Goal: Download file/media

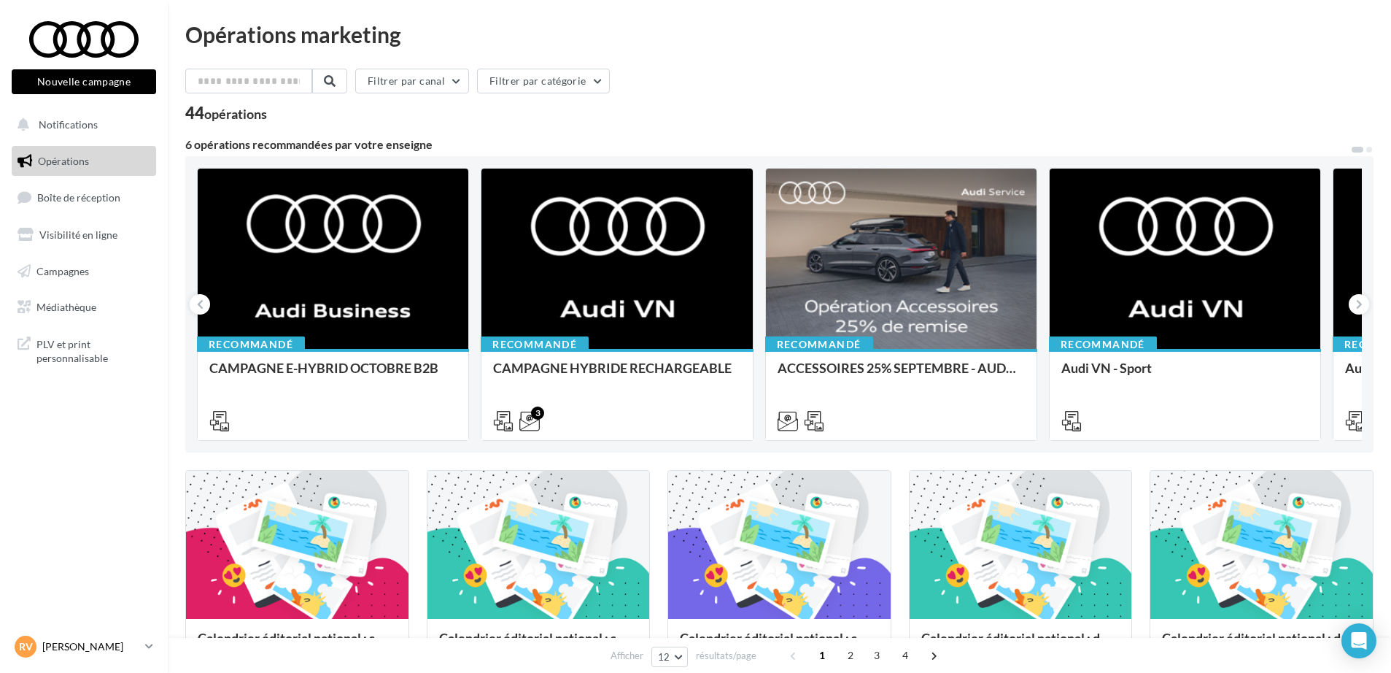
click at [58, 649] on p "[PERSON_NAME]" at bounding box center [90, 646] width 97 height 15
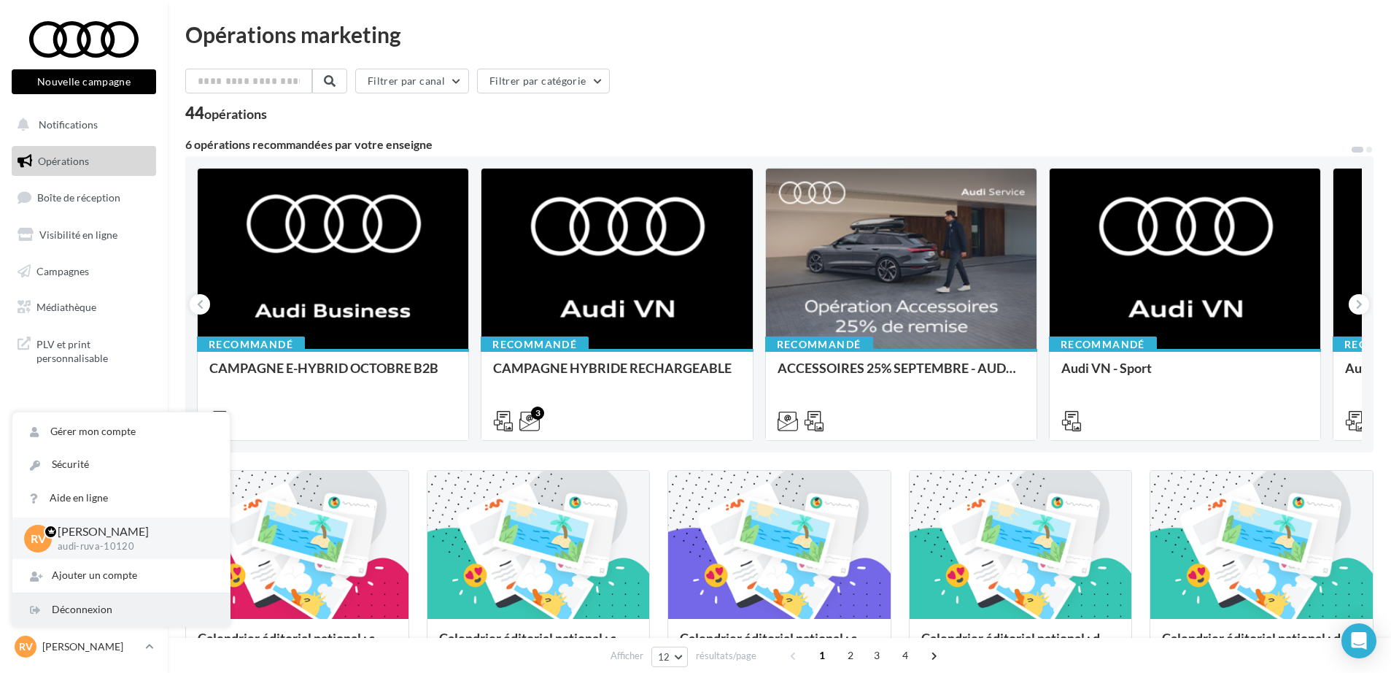
click at [72, 608] on div "Déconnexion" at bounding box center [120, 609] width 217 height 33
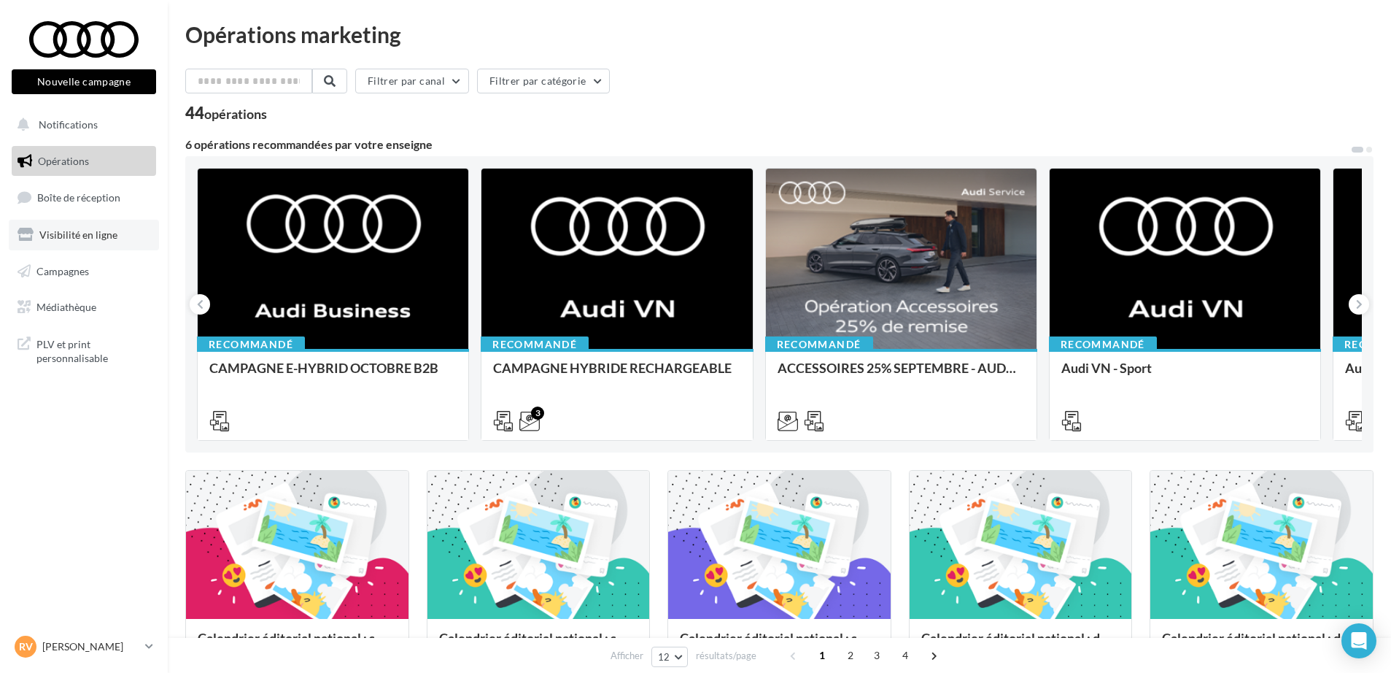
click at [63, 222] on link "Visibilité en ligne" at bounding box center [84, 235] width 150 height 31
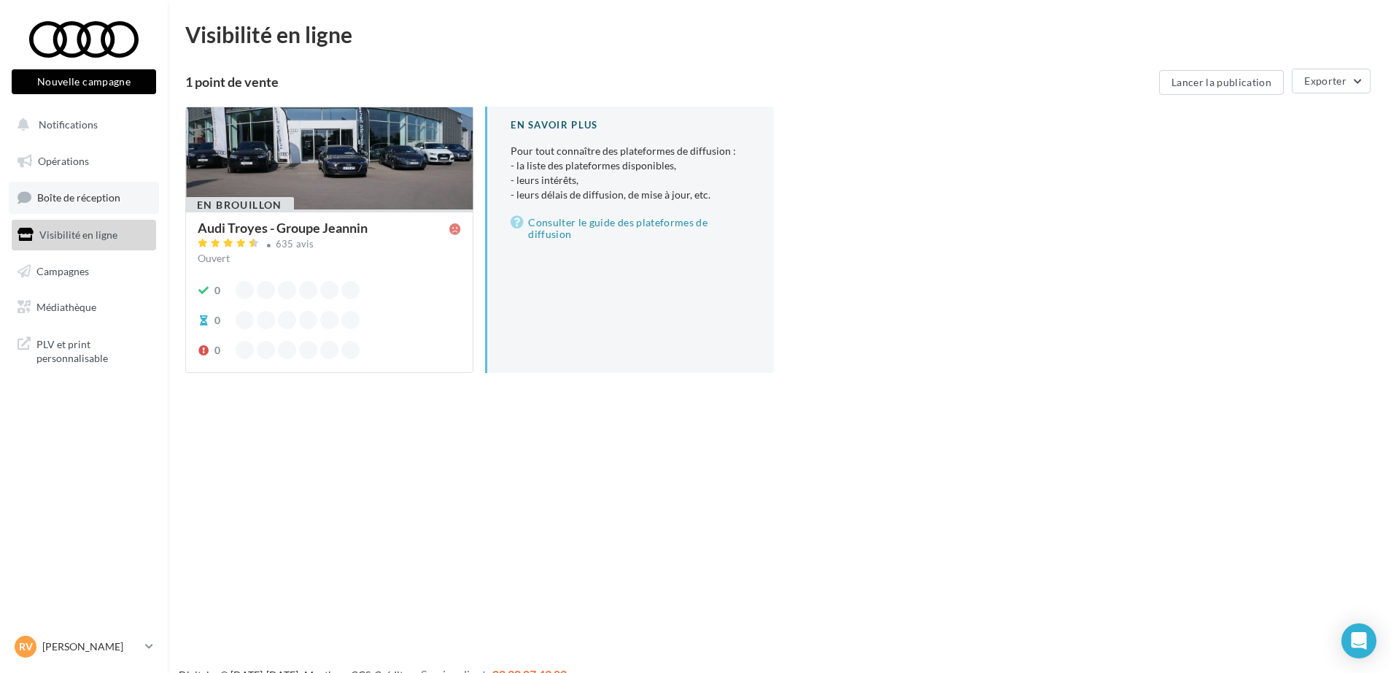
click at [66, 204] on link "Boîte de réception" at bounding box center [84, 197] width 150 height 31
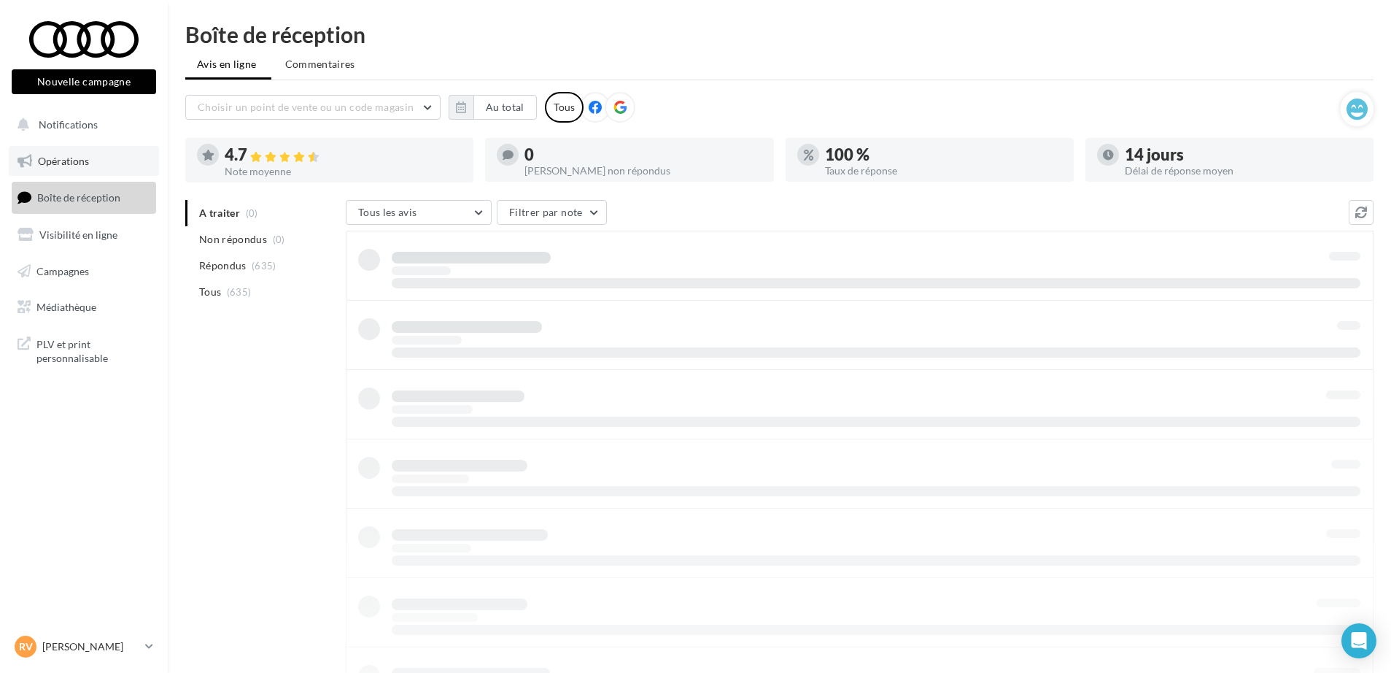
click at [76, 161] on span "Opérations" at bounding box center [63, 161] width 51 height 12
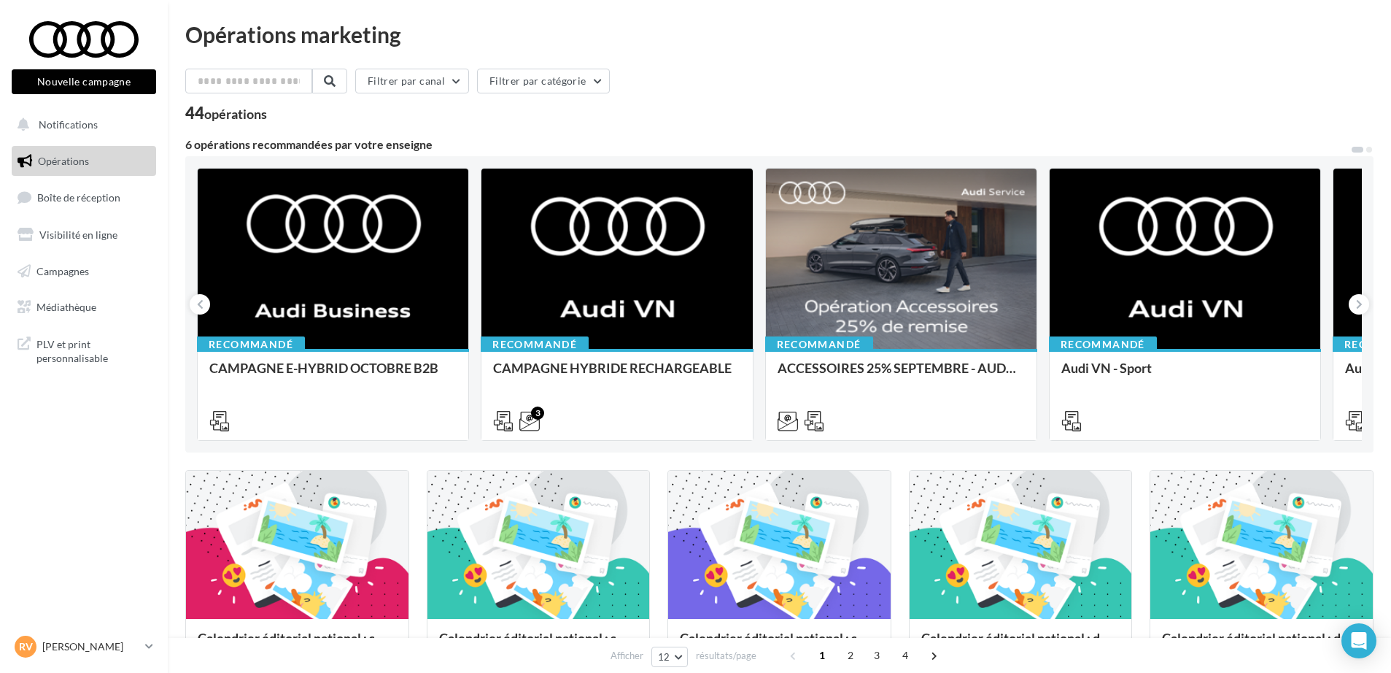
click at [87, 115] on button "Notifications" at bounding box center [81, 124] width 144 height 31
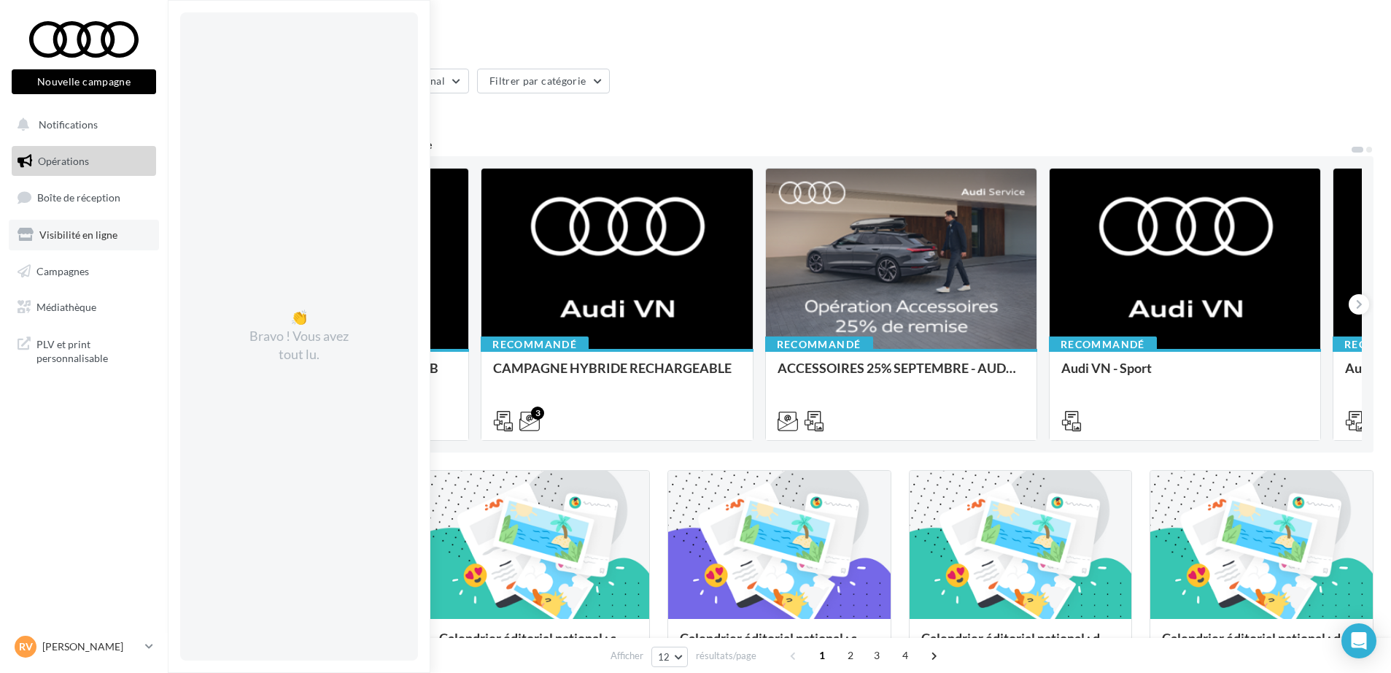
click at [92, 239] on span "Visibilité en ligne" at bounding box center [78, 234] width 78 height 12
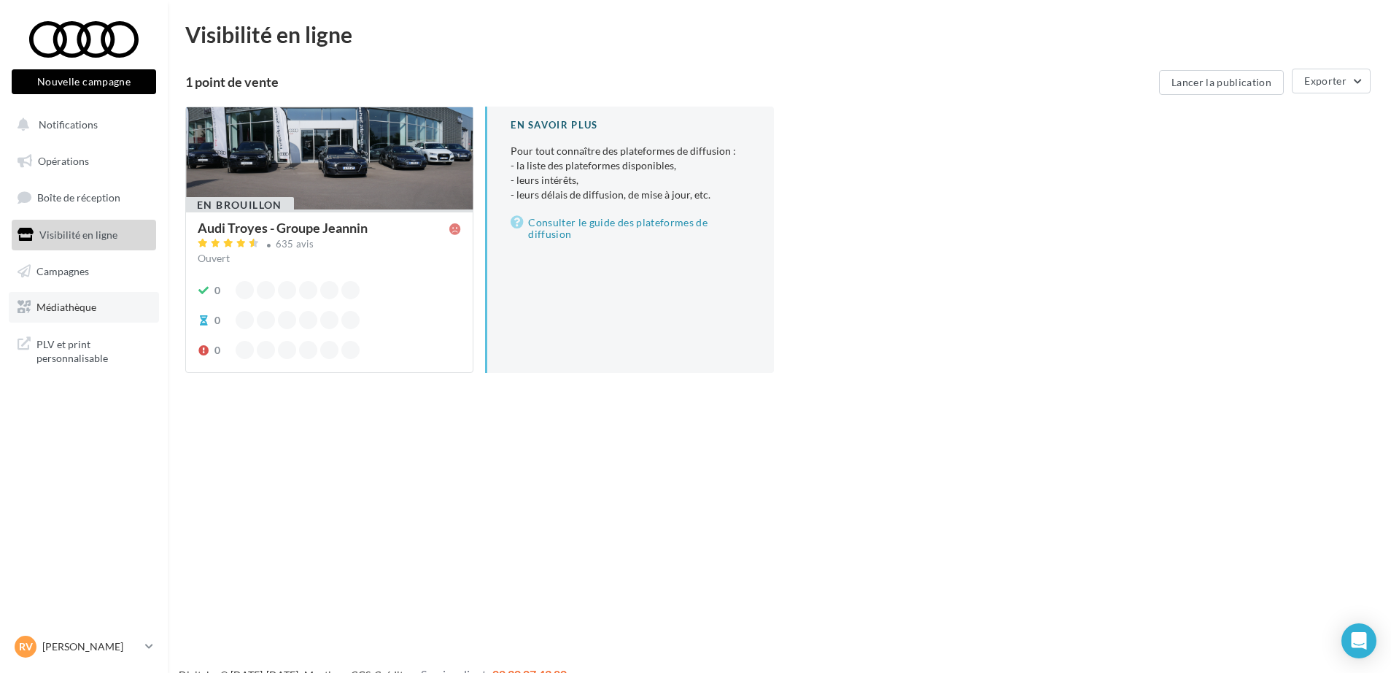
click at [47, 307] on span "Médiathèque" at bounding box center [66, 307] width 60 height 12
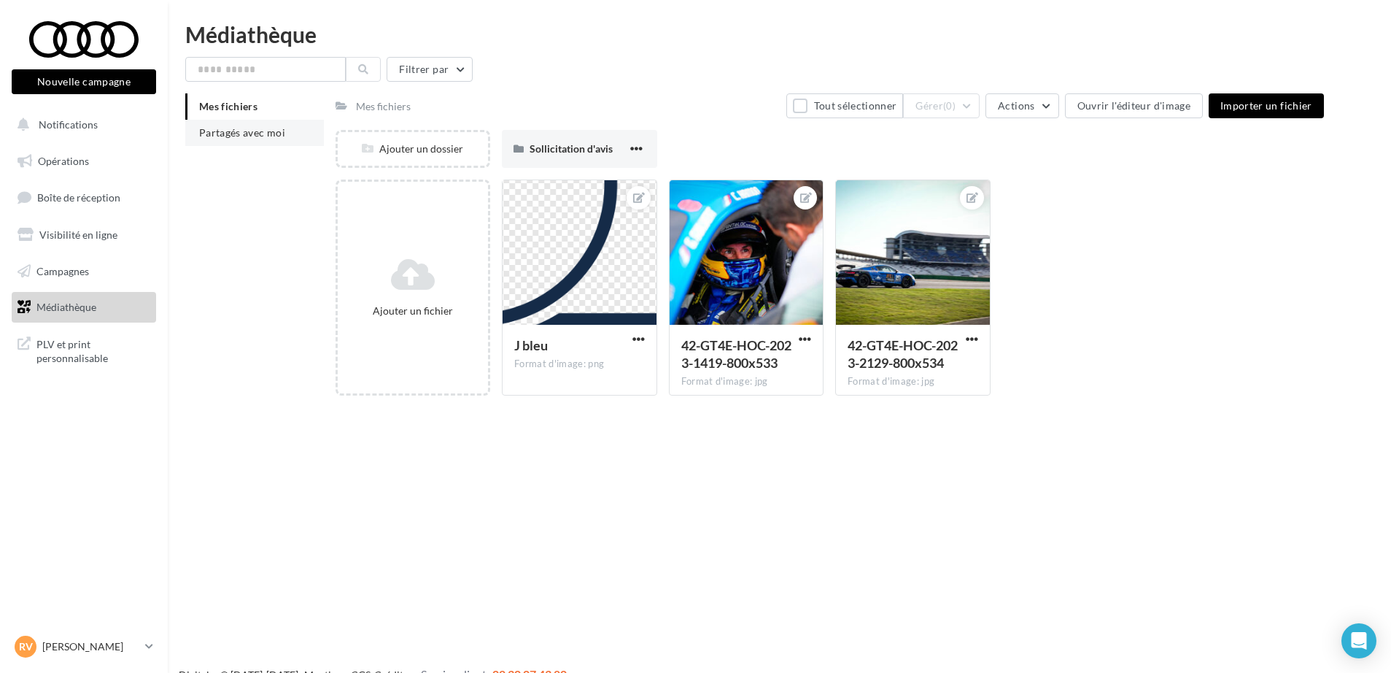
click at [255, 136] on span "Partagés avec moi" at bounding box center [242, 132] width 86 height 12
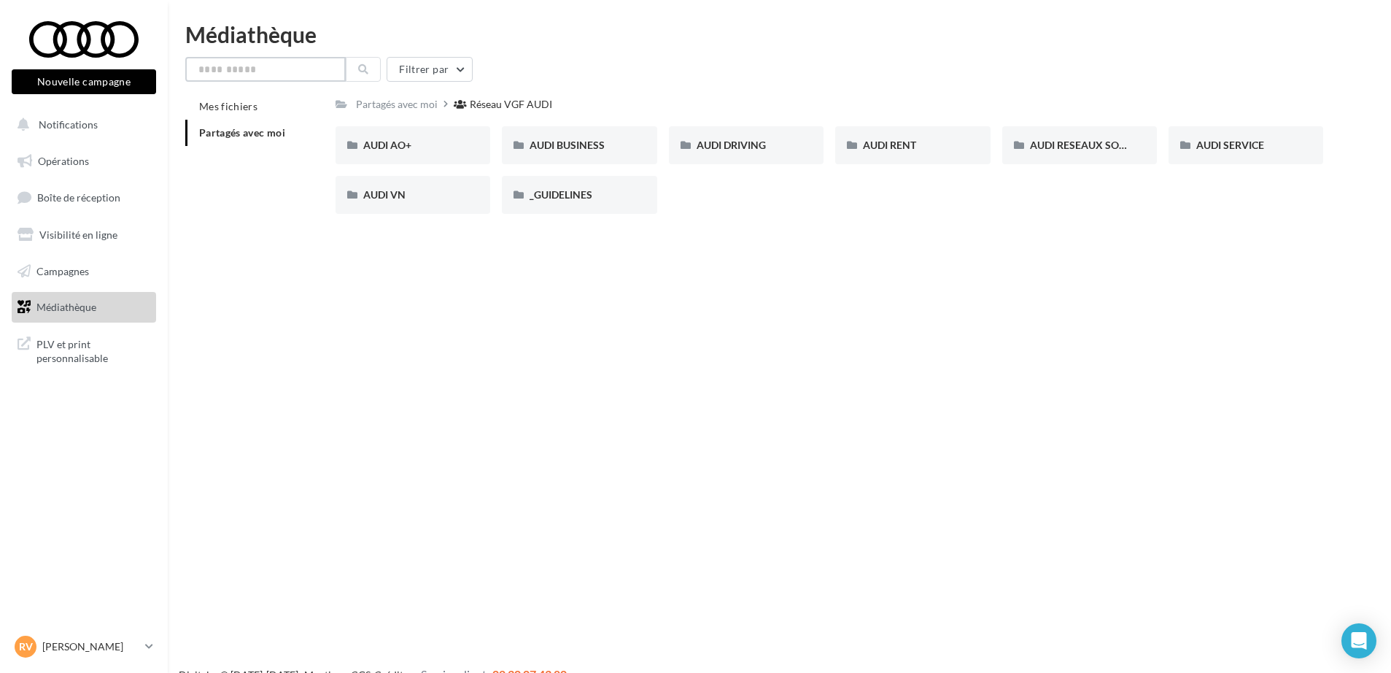
click at [268, 63] on input "text" at bounding box center [265, 69] width 161 height 25
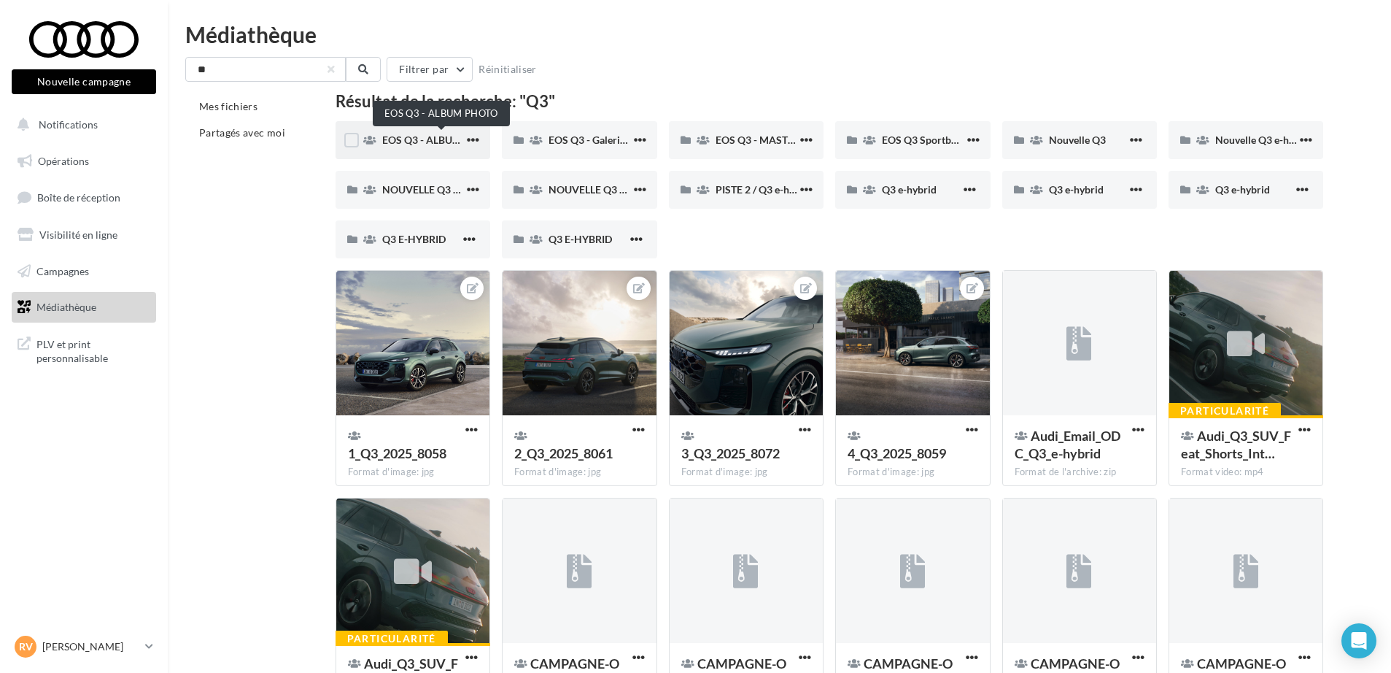
click at [431, 138] on span "EOS Q3 - ALBUM PHOTO" at bounding box center [440, 140] width 117 height 12
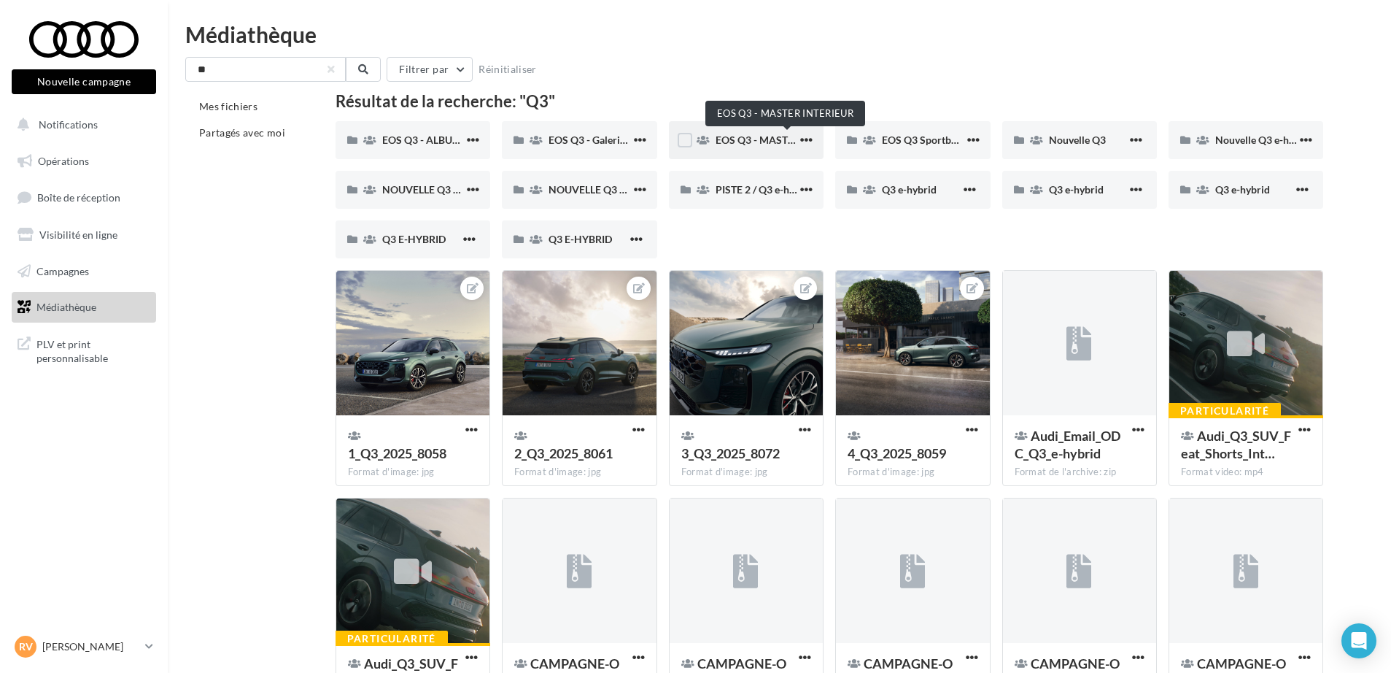
click at [761, 138] on span "EOS Q3 - MASTER INTERIEUR" at bounding box center [785, 140] width 139 height 12
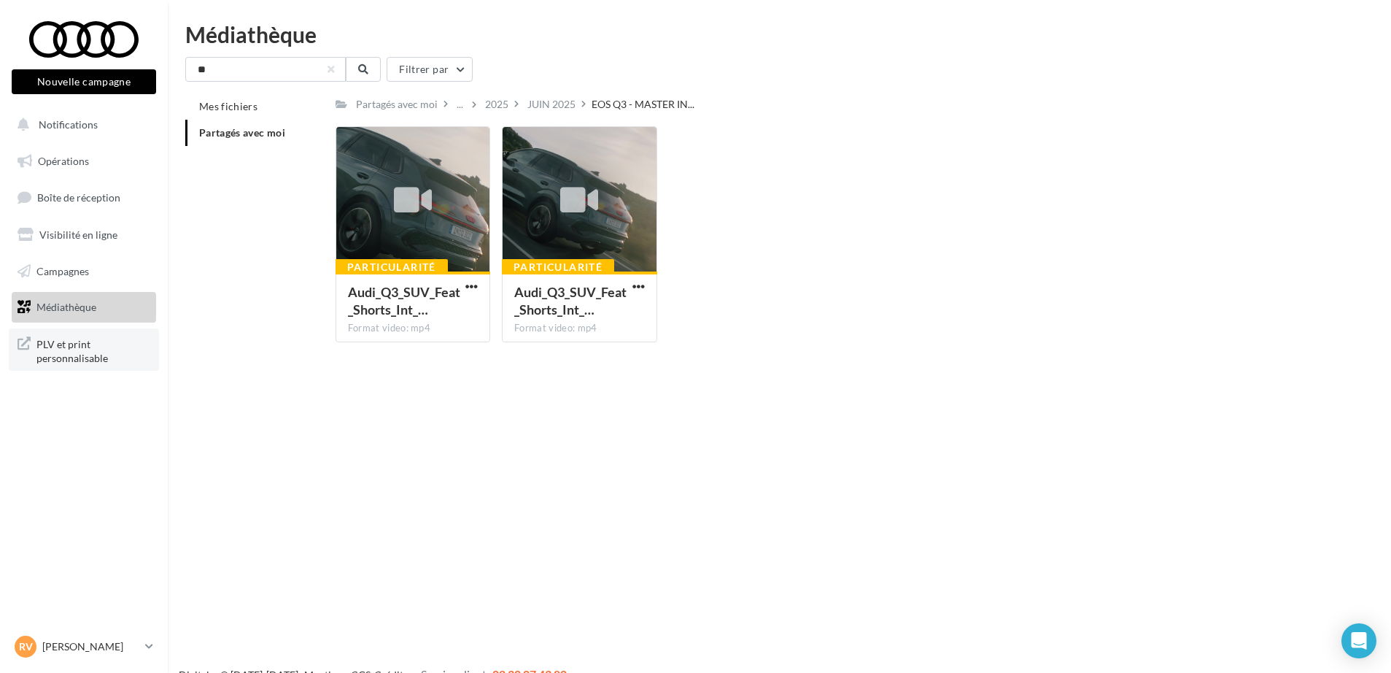
click at [50, 355] on span "PLV et print personnalisable" at bounding box center [93, 349] width 114 height 31
click at [225, 82] on div "** Filtrer par Mes fichiers Partagés avec moi Partagés avec moi ... 2025 JUIN 2…" at bounding box center [779, 205] width 1189 height 297
click at [366, 68] on icon at bounding box center [363, 69] width 10 height 10
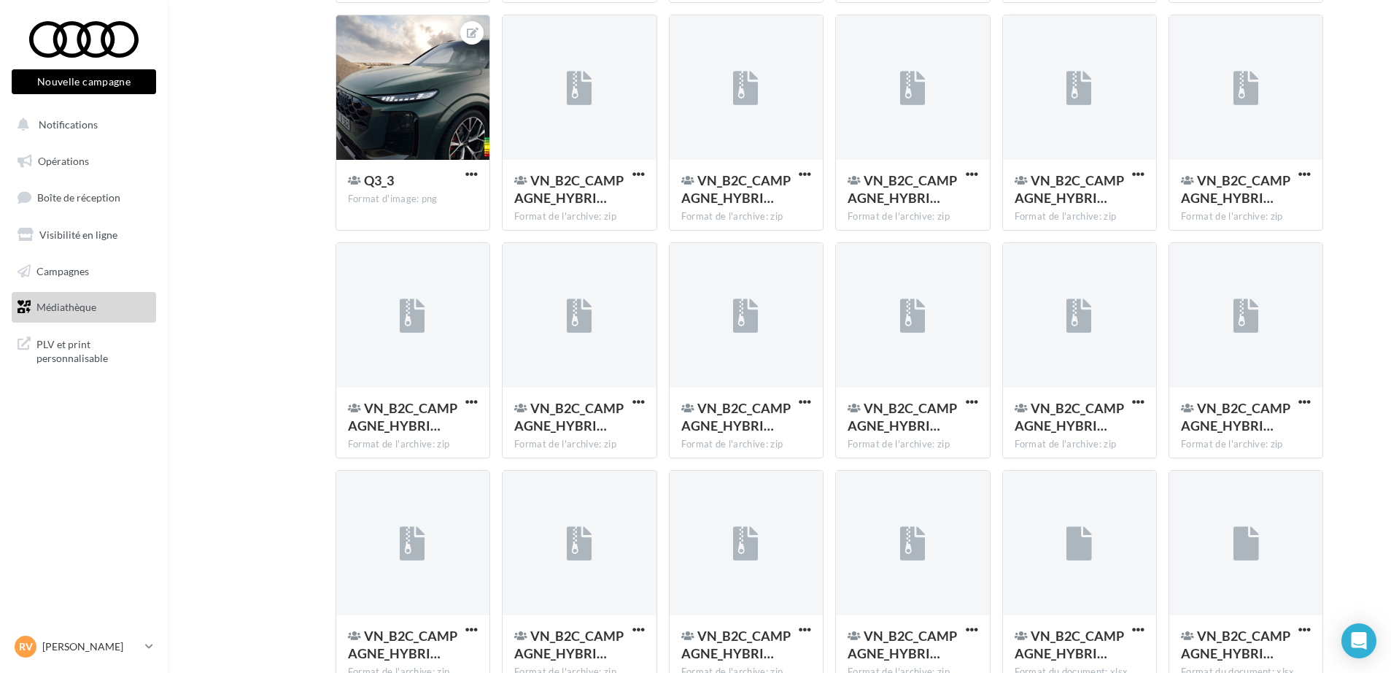
scroll to position [1936, 0]
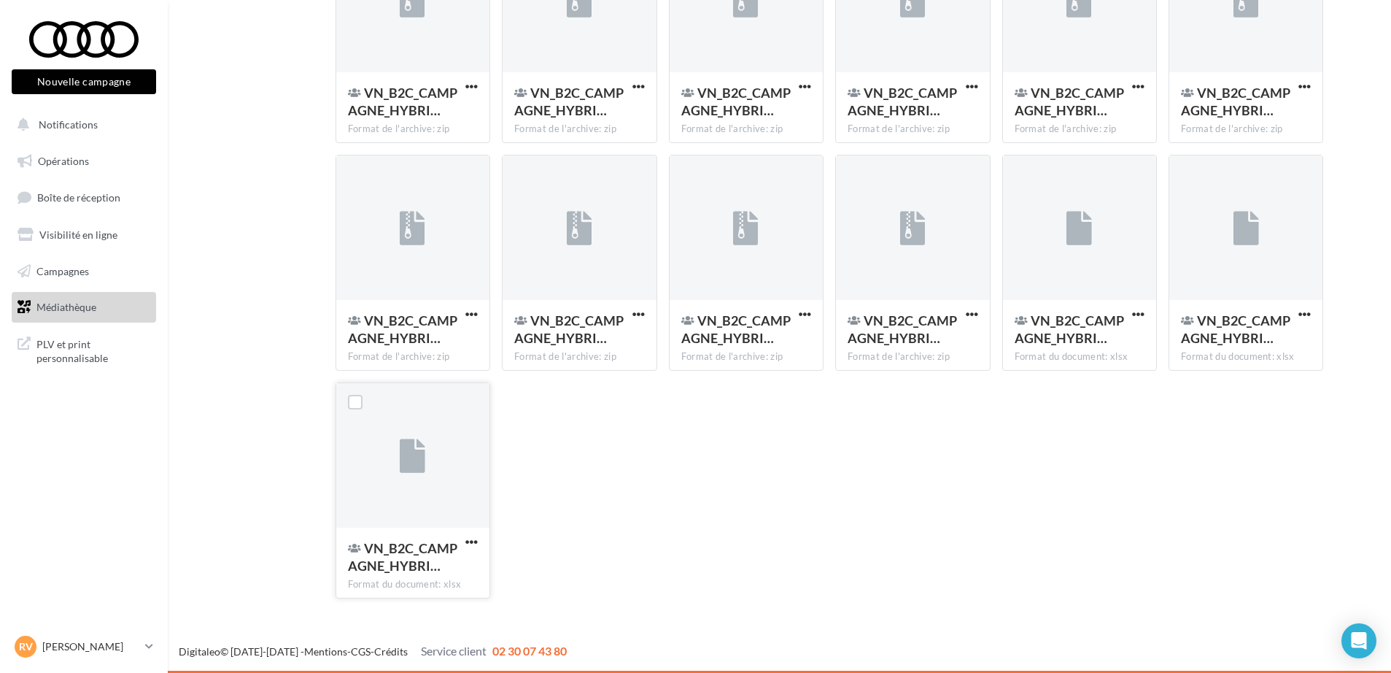
click at [379, 471] on div at bounding box center [412, 456] width 153 height 146
click at [465, 535] on div at bounding box center [472, 542] width 18 height 15
click at [463, 544] on button "button" at bounding box center [472, 543] width 18 height 15
click at [397, 577] on button "Télécharger" at bounding box center [408, 571] width 146 height 38
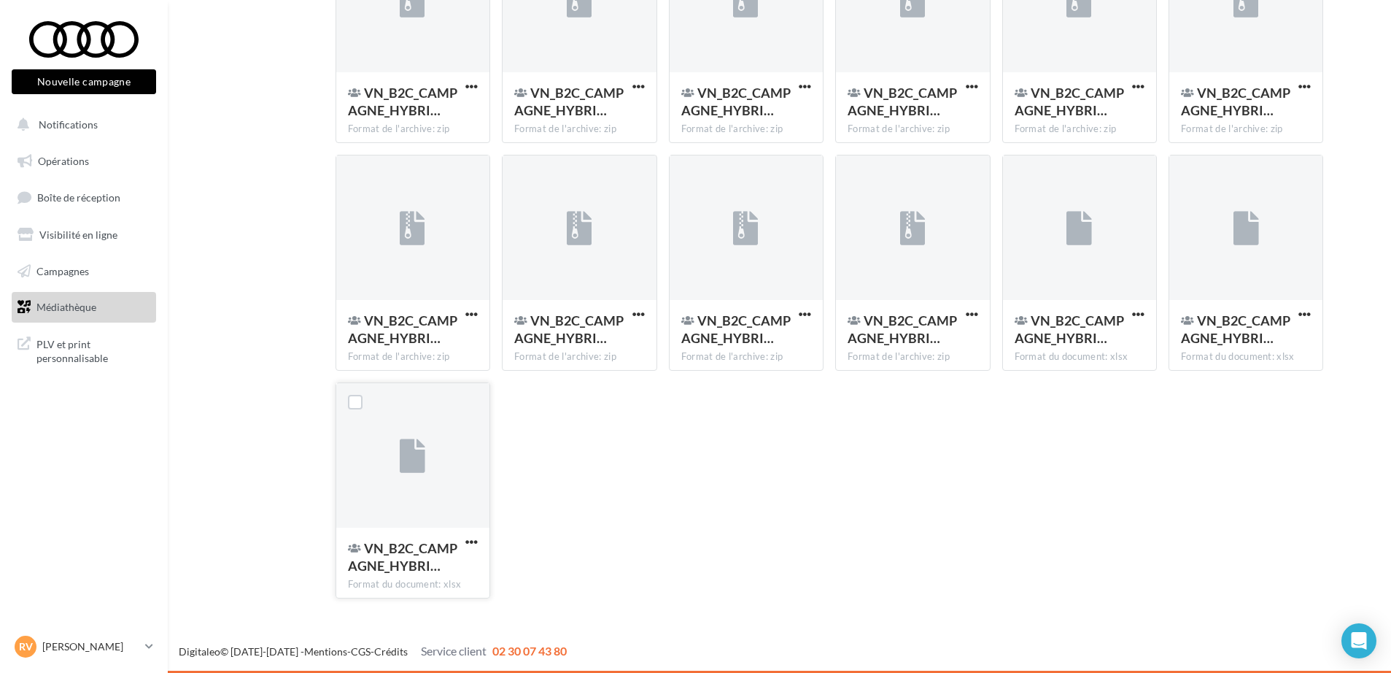
click at [807, 312] on span "button" at bounding box center [805, 314] width 12 height 12
click at [771, 333] on button "Télécharger" at bounding box center [741, 344] width 146 height 38
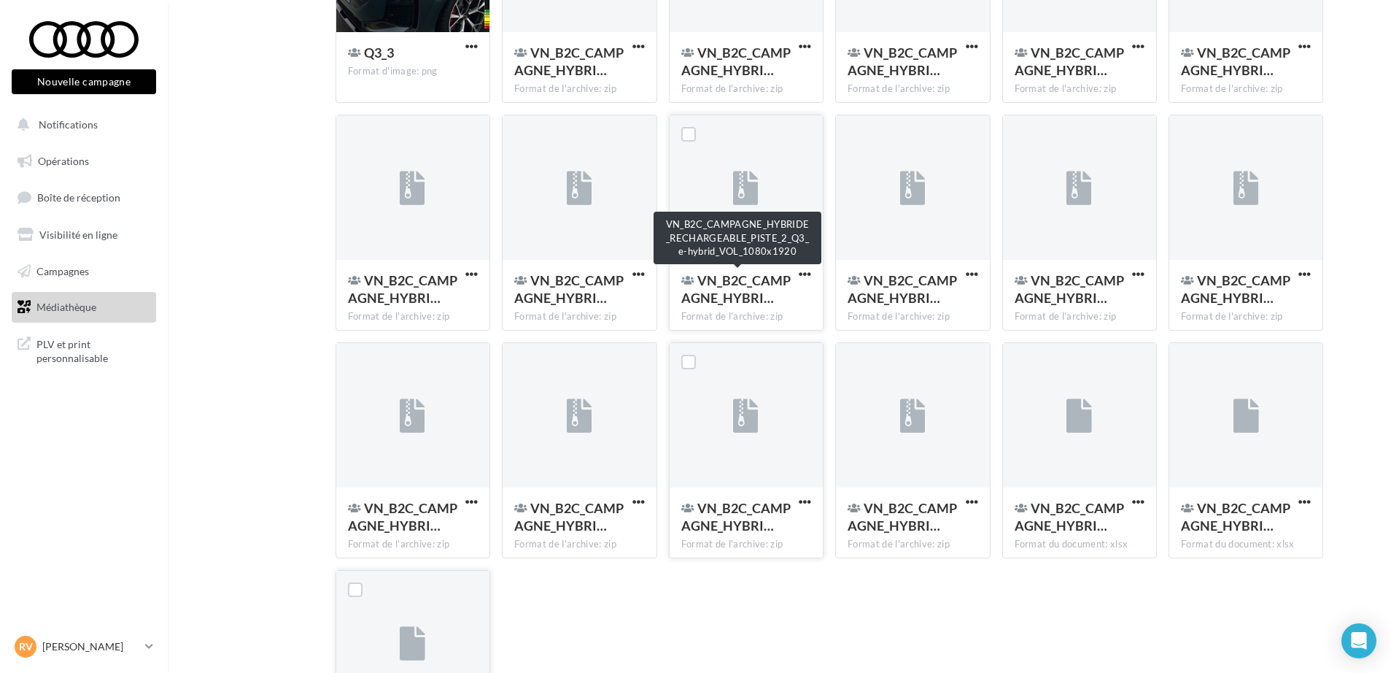
scroll to position [1754, 0]
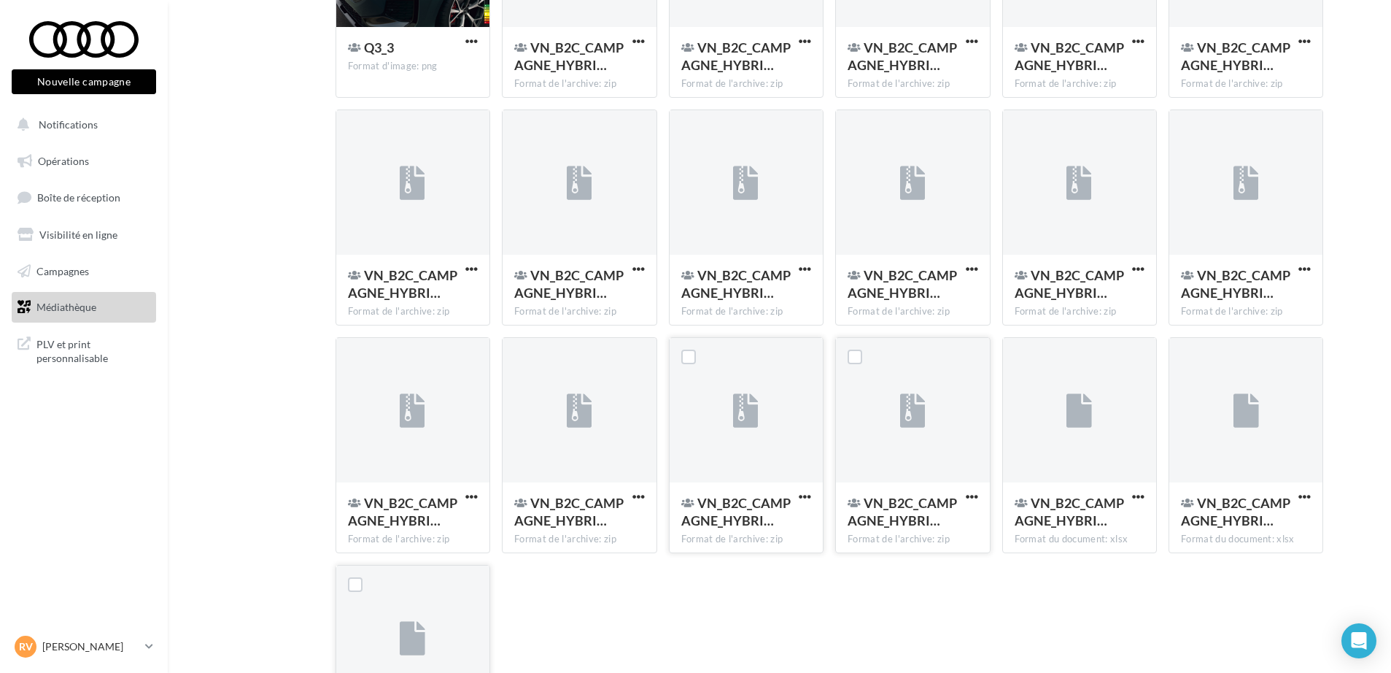
click at [900, 422] on div at bounding box center [912, 411] width 153 height 146
click at [933, 505] on span "VN_B2C_CAMPAGNE_HYBRI…" at bounding box center [902, 512] width 109 height 34
click at [937, 505] on span "VN_B2C_CAMPAGNE_HYBRI…" at bounding box center [902, 512] width 109 height 34
click at [970, 500] on span "button" at bounding box center [972, 496] width 12 height 12
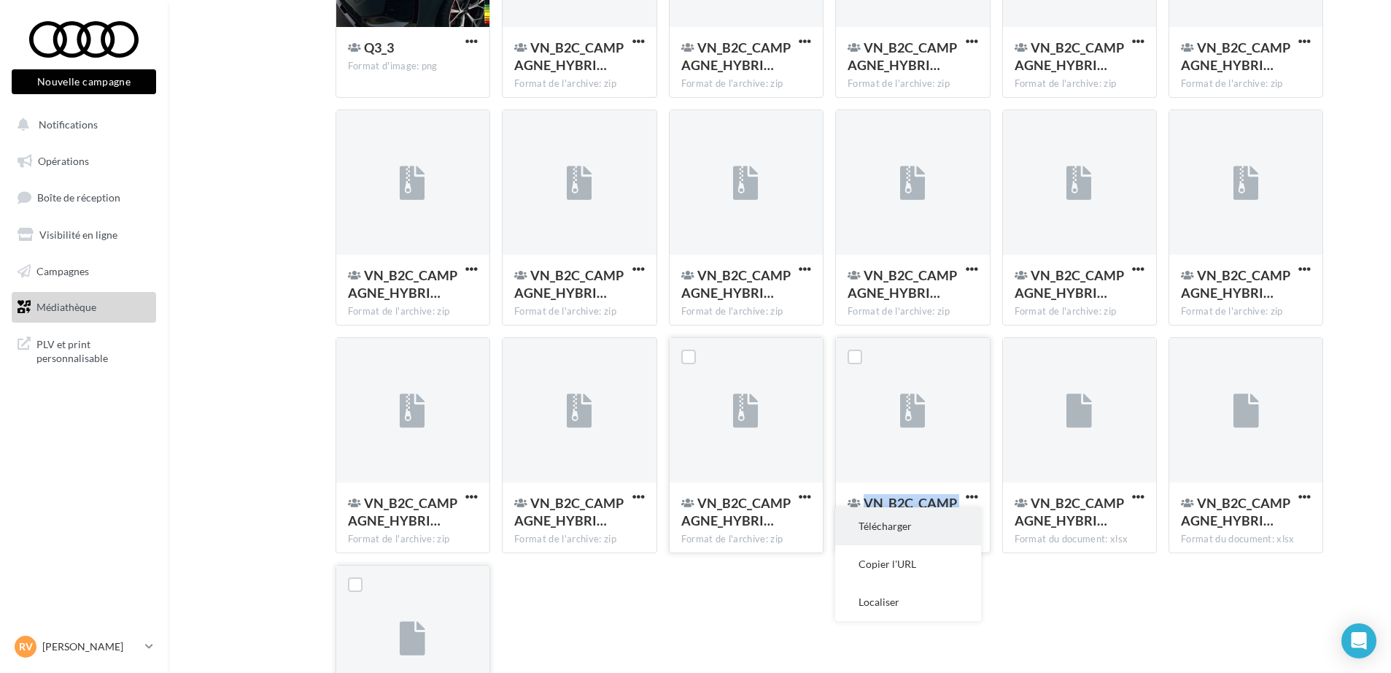
click at [928, 533] on button "Télécharger" at bounding box center [908, 526] width 146 height 38
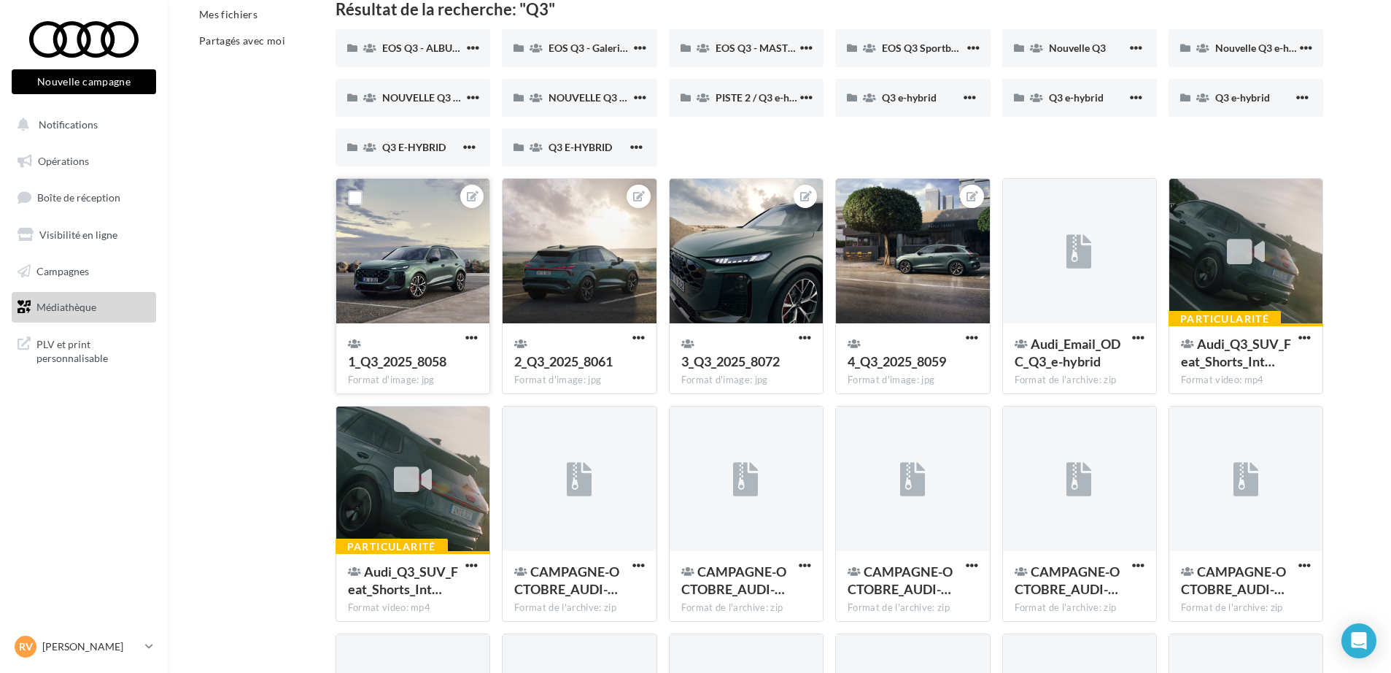
scroll to position [0, 0]
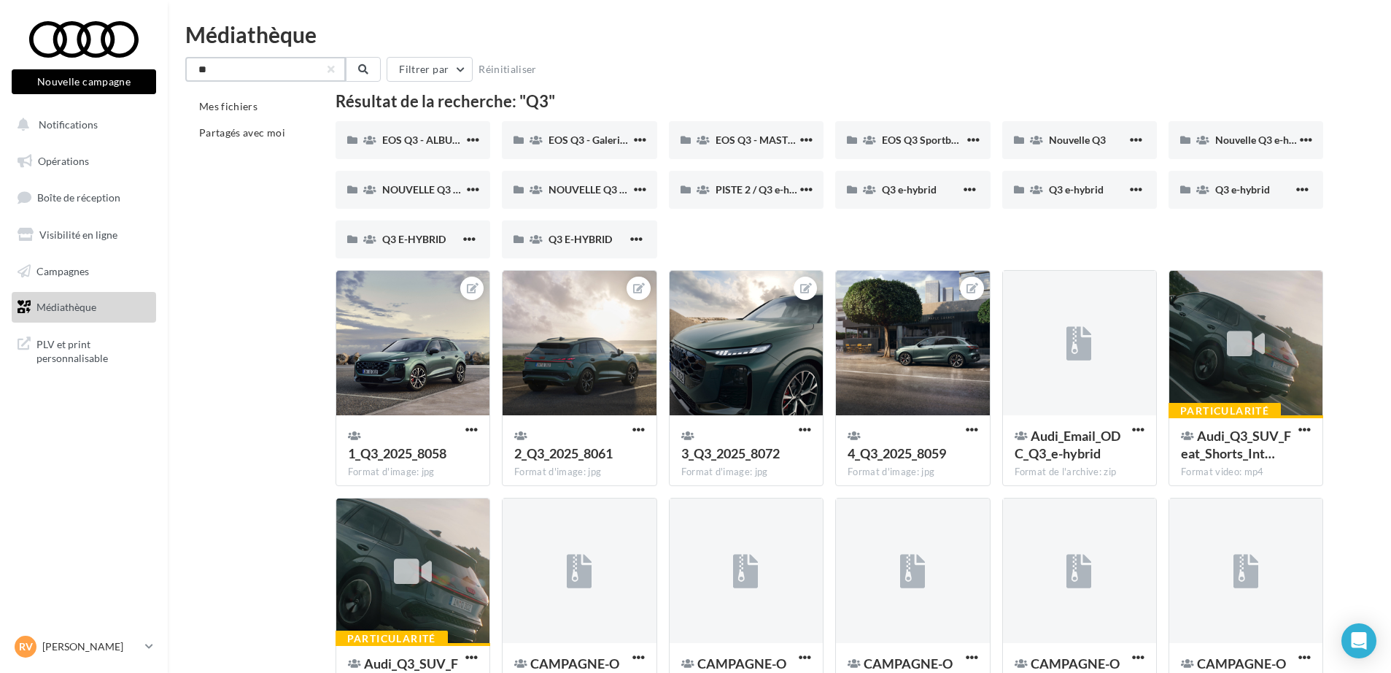
click at [301, 81] on input "**" at bounding box center [265, 69] width 161 height 25
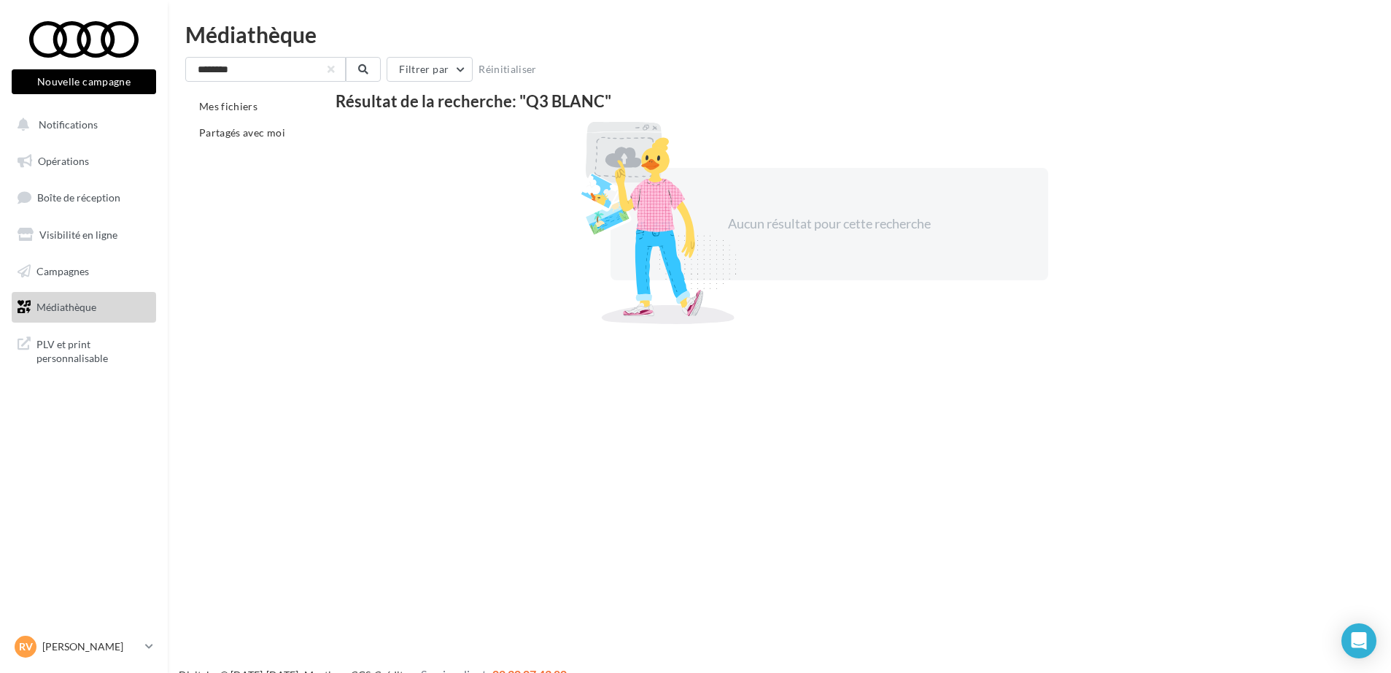
click at [266, 40] on div "Médiathèque" at bounding box center [779, 34] width 1189 height 22
click at [273, 82] on div "******** Filtrer par Réinitialiser Mes fichiers Partagés avec moi Résultat de l…" at bounding box center [779, 192] width 1189 height 270
click at [274, 68] on input "********" at bounding box center [265, 69] width 161 height 25
click at [271, 66] on input "********" at bounding box center [265, 69] width 161 height 25
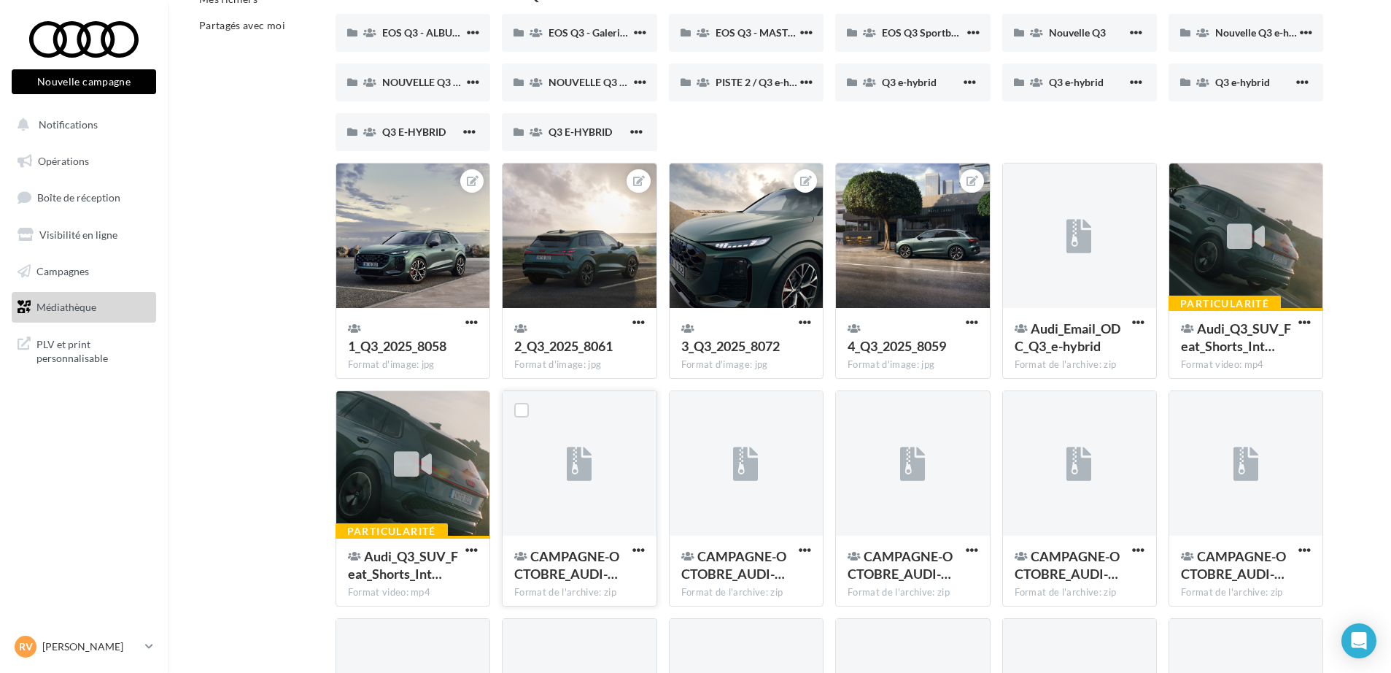
scroll to position [115, 0]
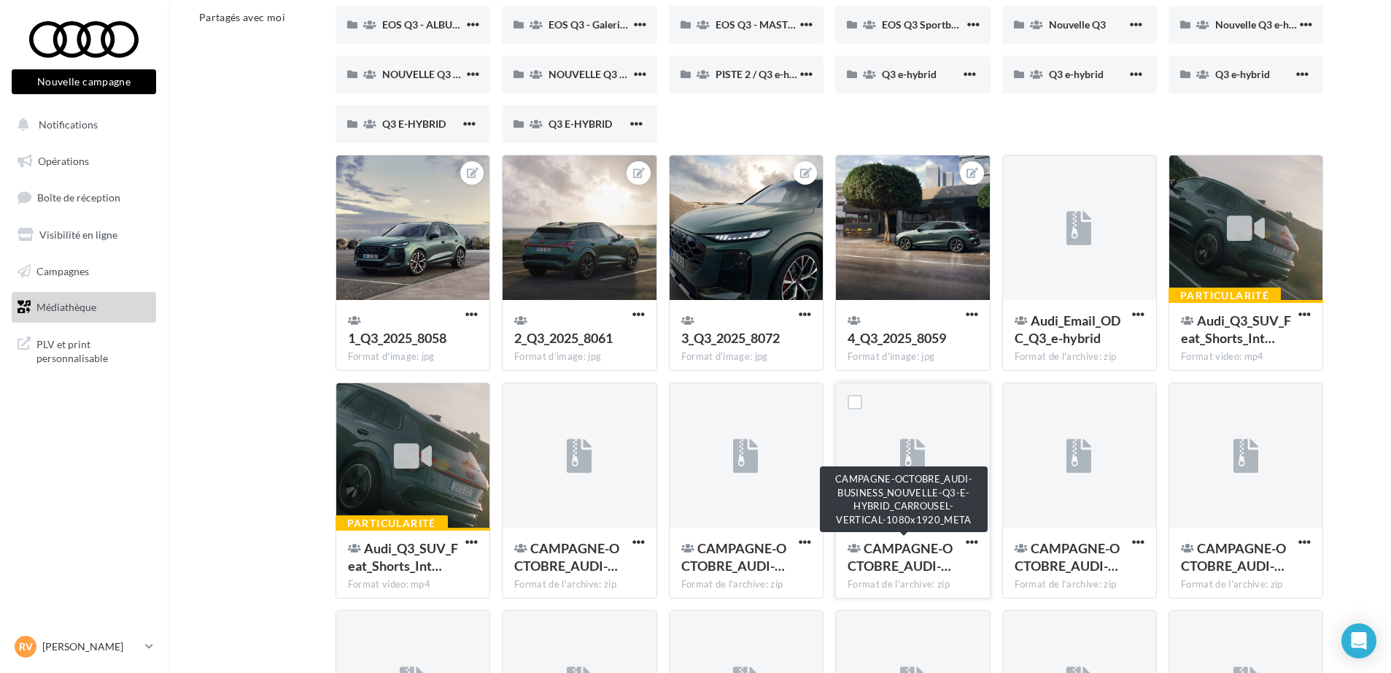
type input "**"
drag, startPoint x: 897, startPoint y: 568, endPoint x: 900, endPoint y: 552, distance: 15.7
click at [897, 566] on span "CAMPAGNE-OCTOBRE_AUDI-…" at bounding box center [900, 557] width 105 height 34
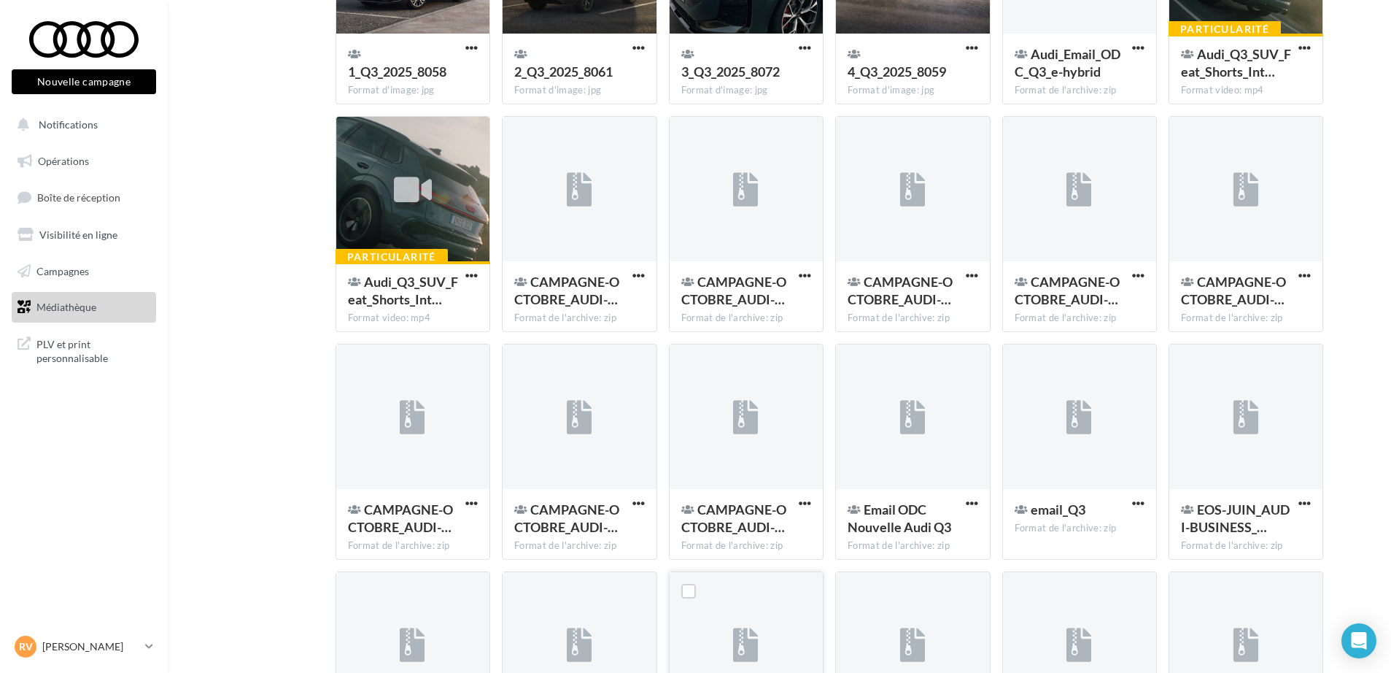
scroll to position [389, 0]
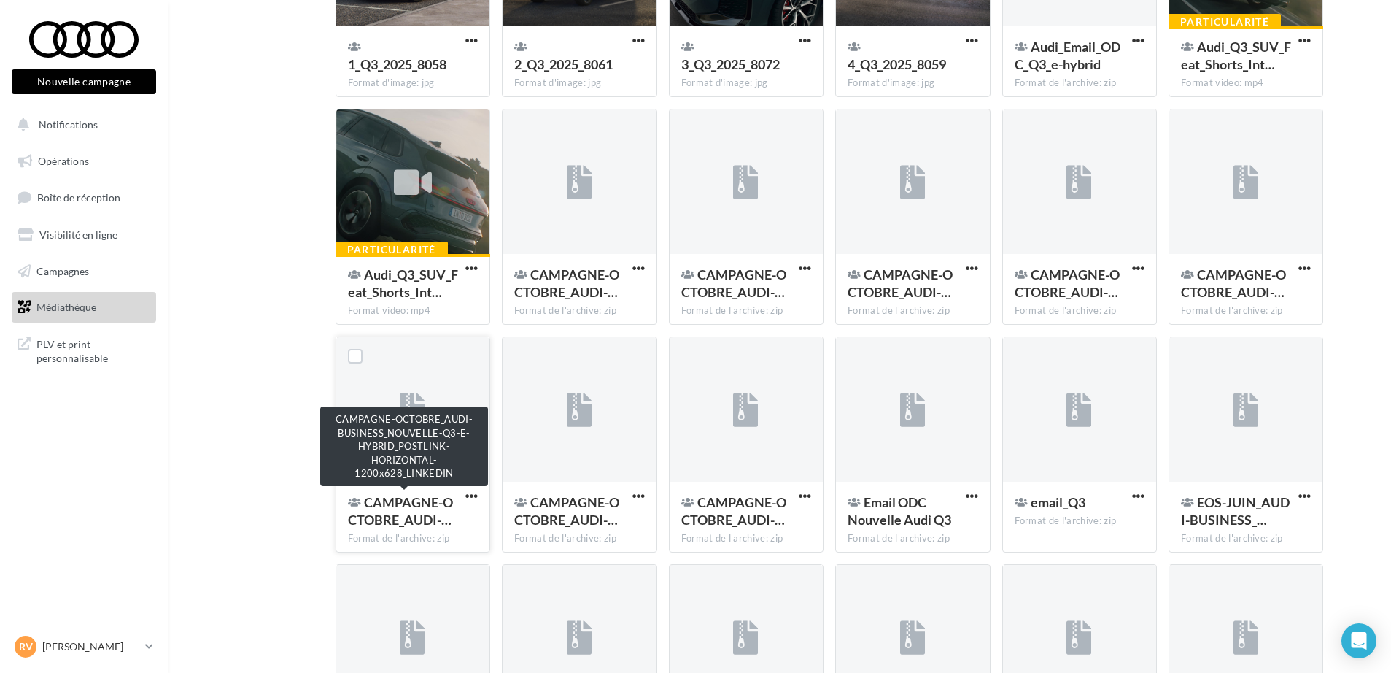
click at [420, 500] on span "CAMPAGNE-OCTOBRE_AUDI-…" at bounding box center [400, 511] width 105 height 34
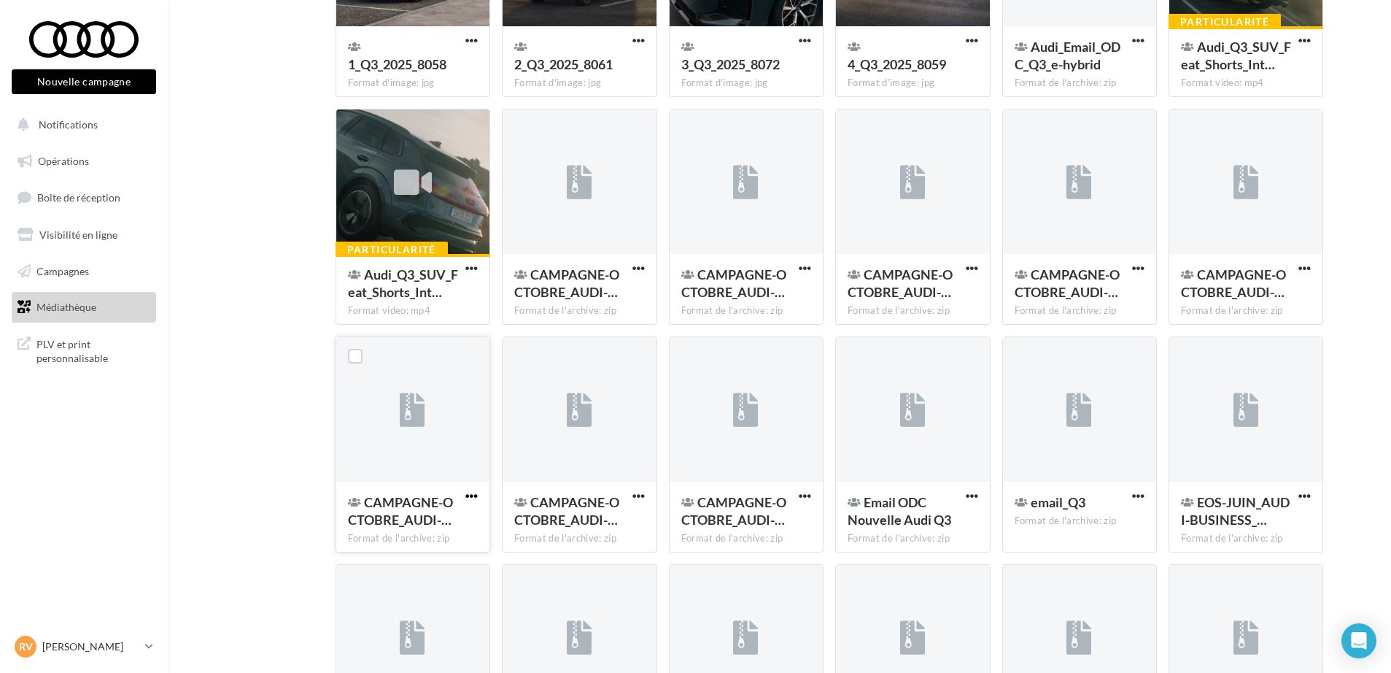
click at [472, 495] on span "button" at bounding box center [471, 496] width 12 height 12
click at [428, 520] on button "Télécharger" at bounding box center [408, 525] width 146 height 38
click at [1037, 500] on span "email_Q3" at bounding box center [1058, 502] width 55 height 16
click at [1141, 501] on span "button" at bounding box center [1138, 496] width 12 height 12
click at [1070, 531] on button "Télécharger" at bounding box center [1075, 525] width 146 height 38
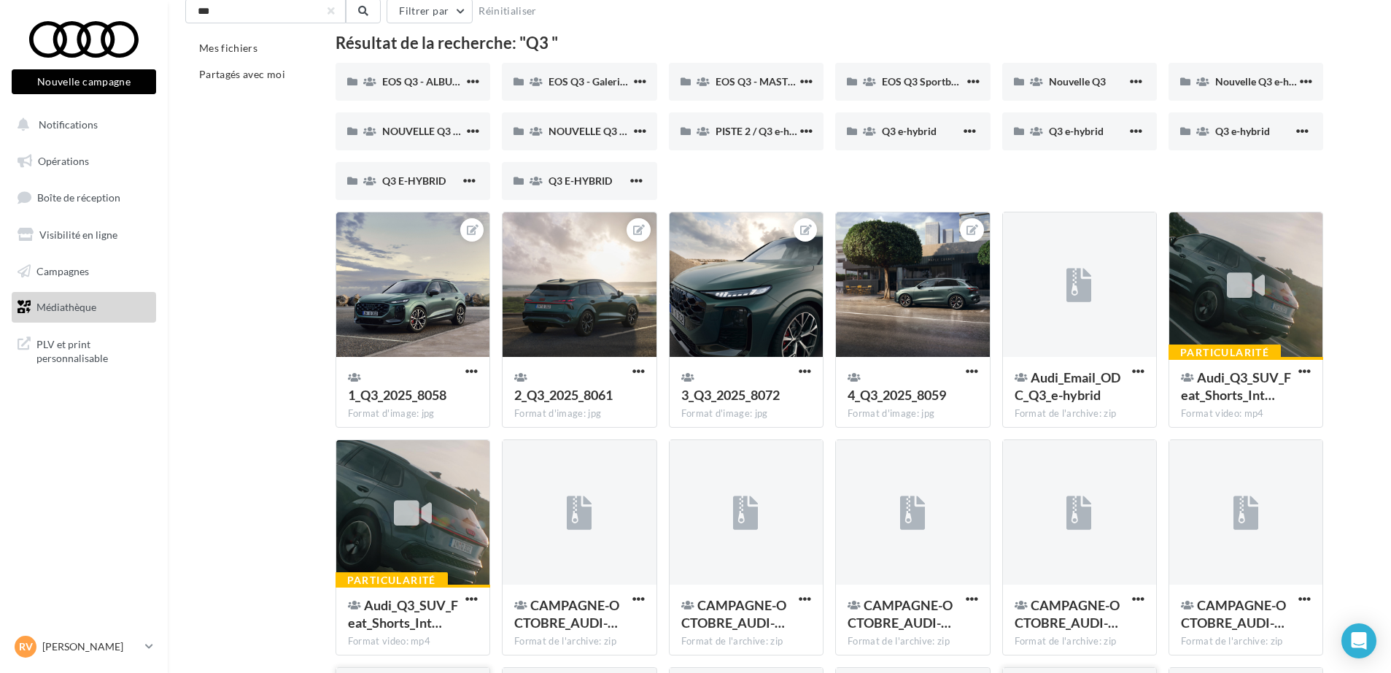
scroll to position [0, 0]
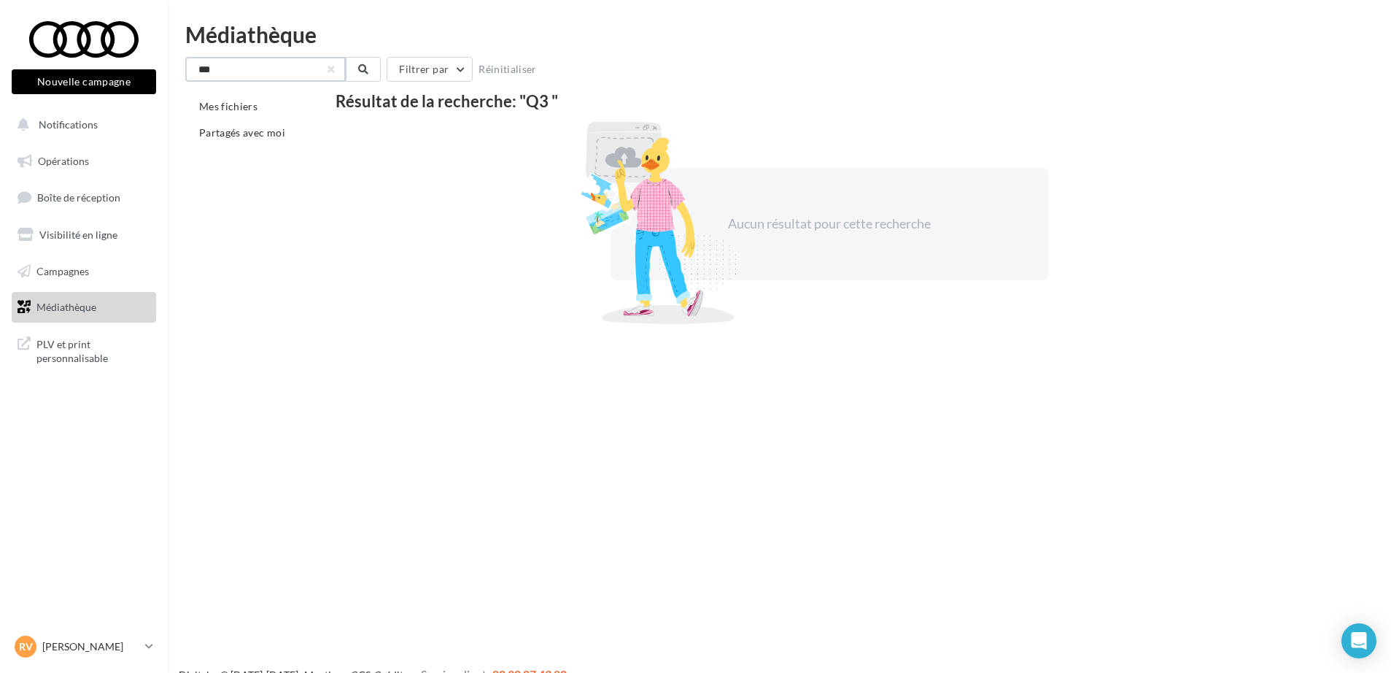
click at [277, 71] on input "**" at bounding box center [265, 69] width 161 height 25
click at [209, 104] on span "Mes fichiers" at bounding box center [228, 106] width 58 height 12
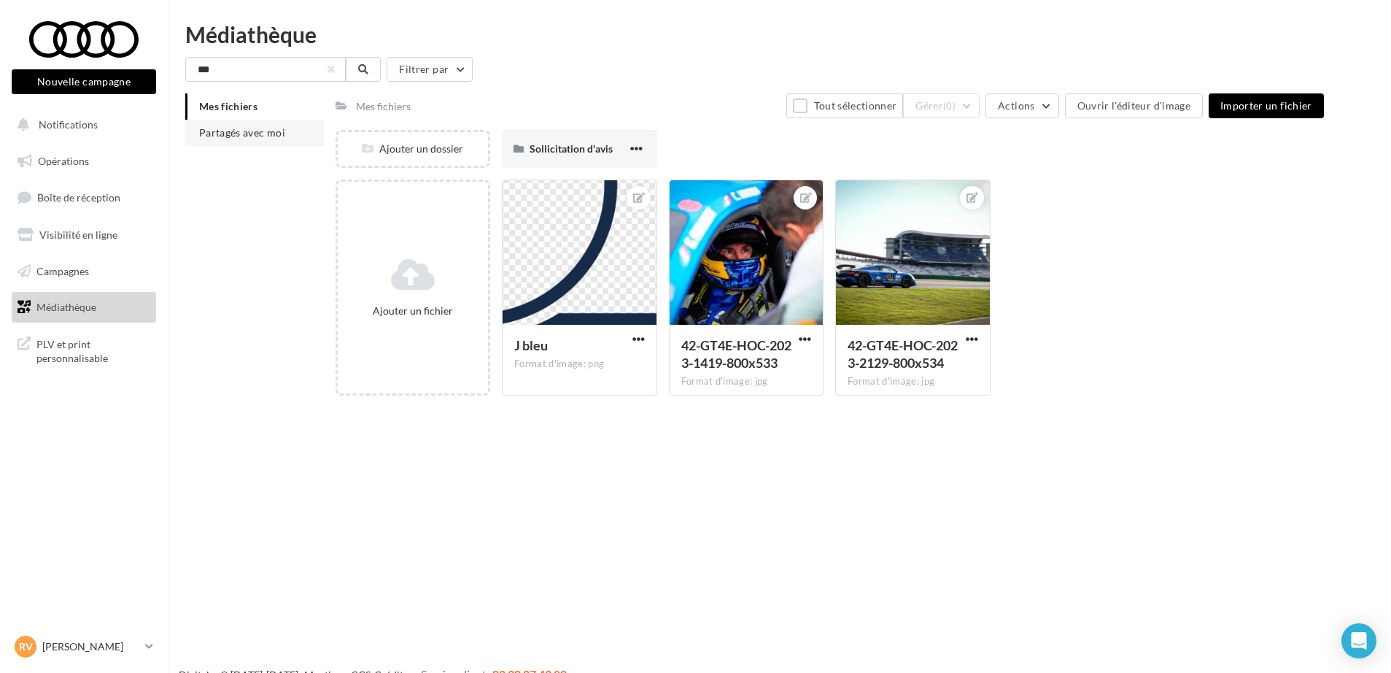
click at [232, 134] on span "Partagés avec moi" at bounding box center [242, 132] width 86 height 12
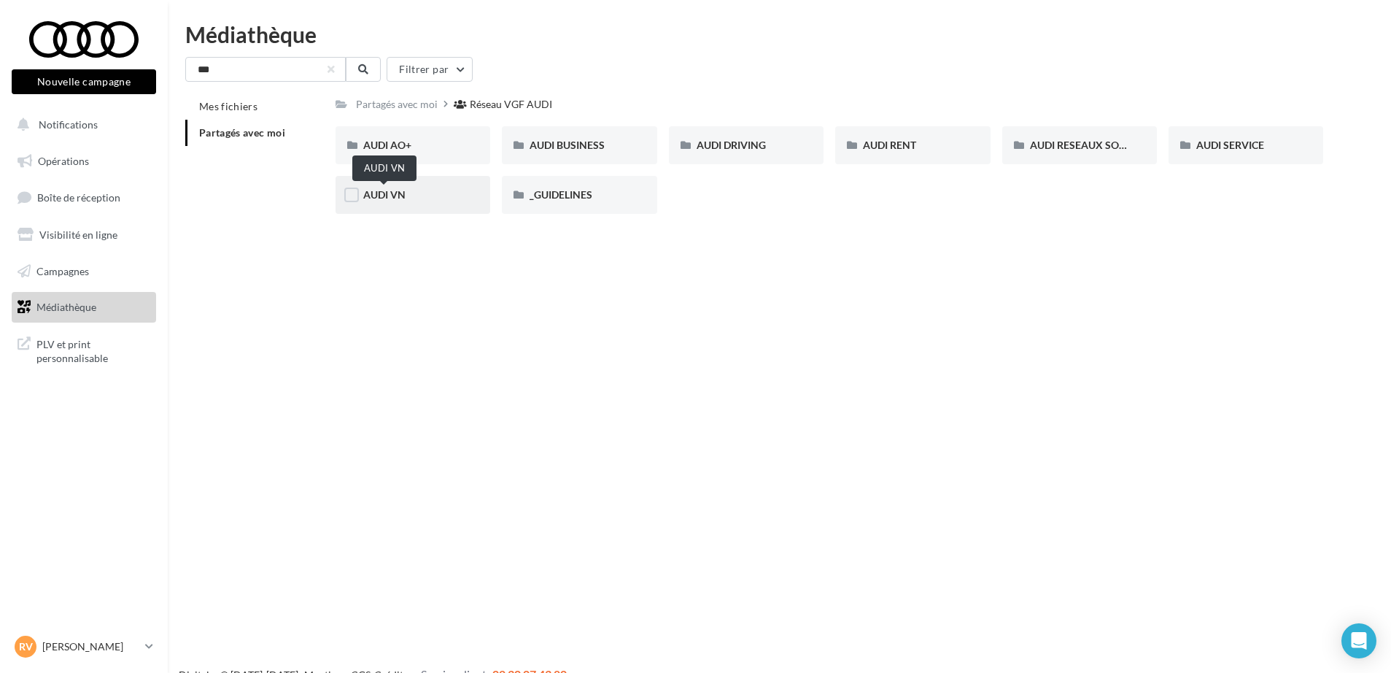
click at [376, 194] on span "AUDI VN" at bounding box center [384, 194] width 42 height 12
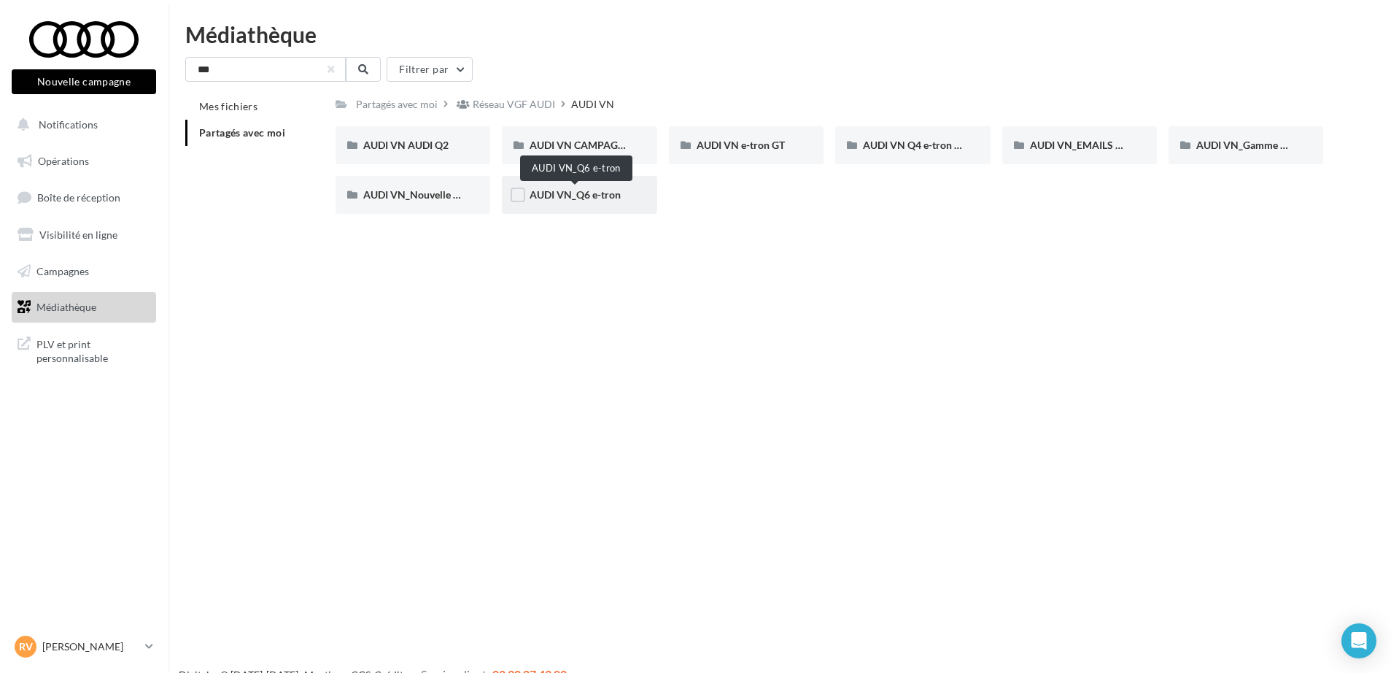
click at [545, 193] on span "AUDI VN_Q6 e-tron" at bounding box center [575, 194] width 91 height 12
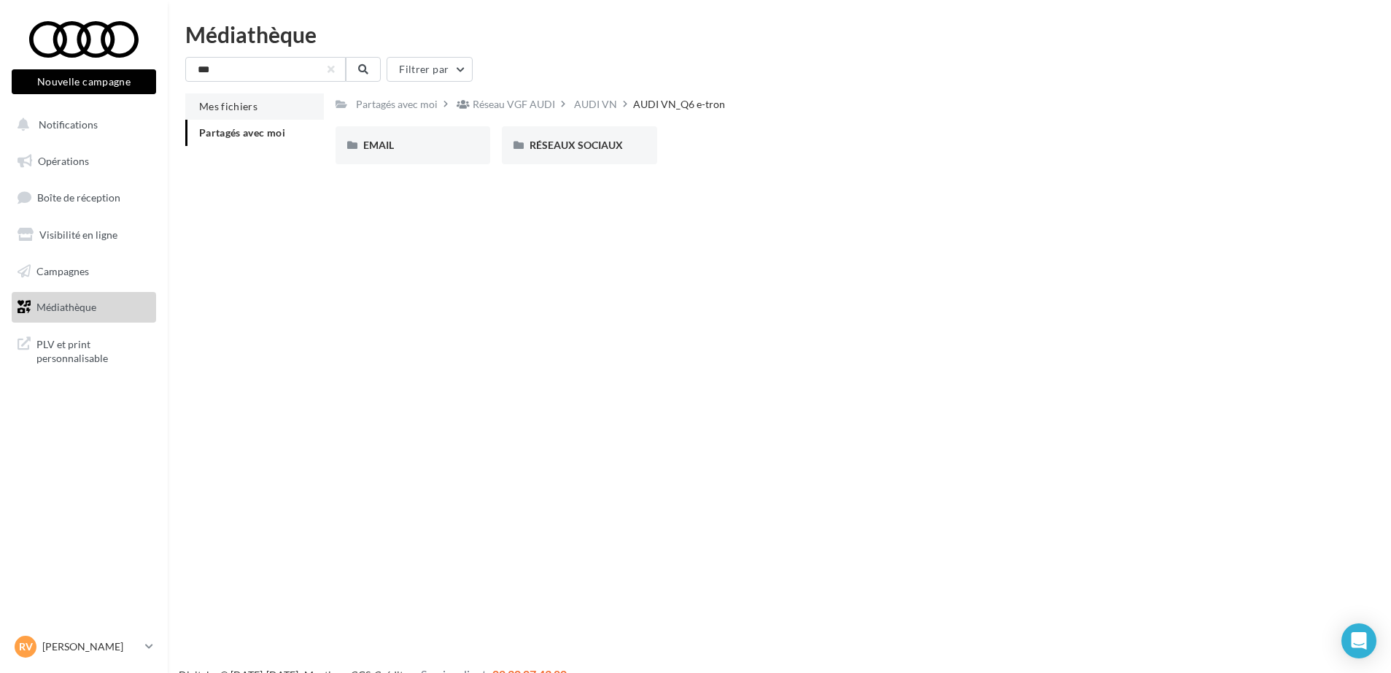
click at [253, 102] on span "Mes fichiers" at bounding box center [228, 106] width 58 height 12
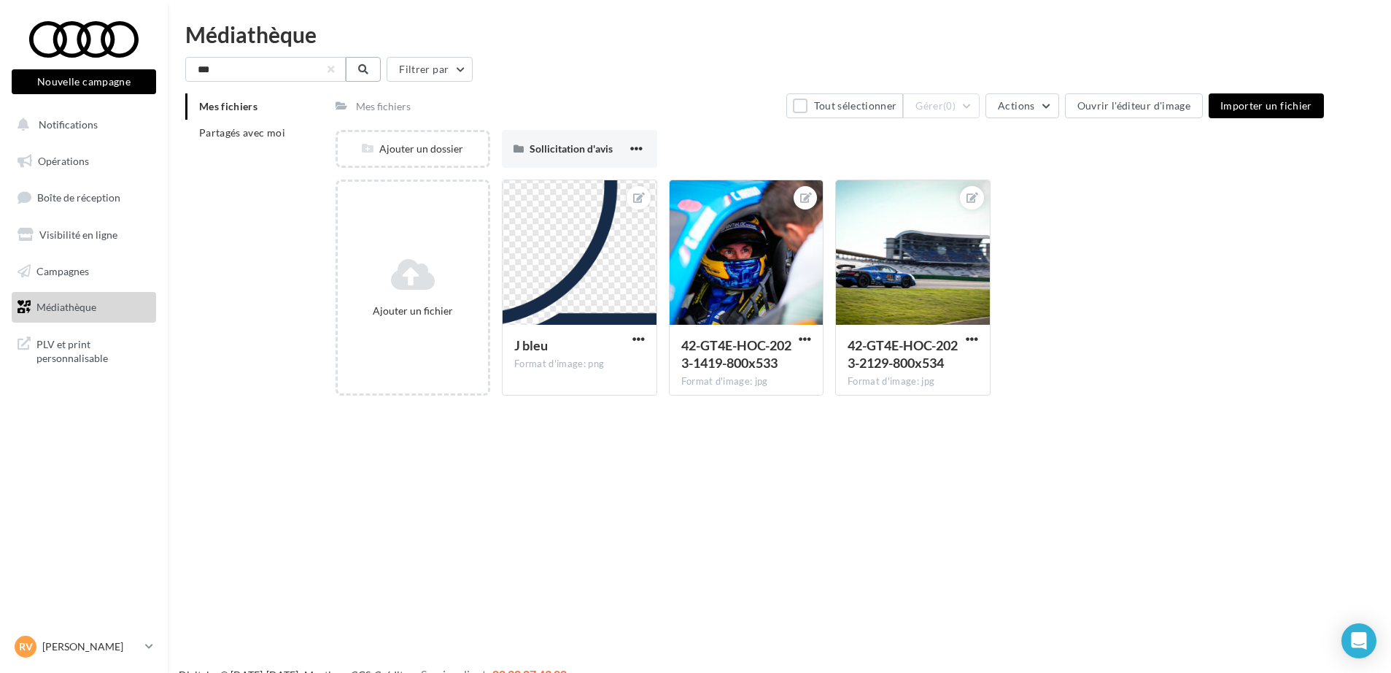
click at [366, 71] on icon at bounding box center [363, 69] width 10 height 10
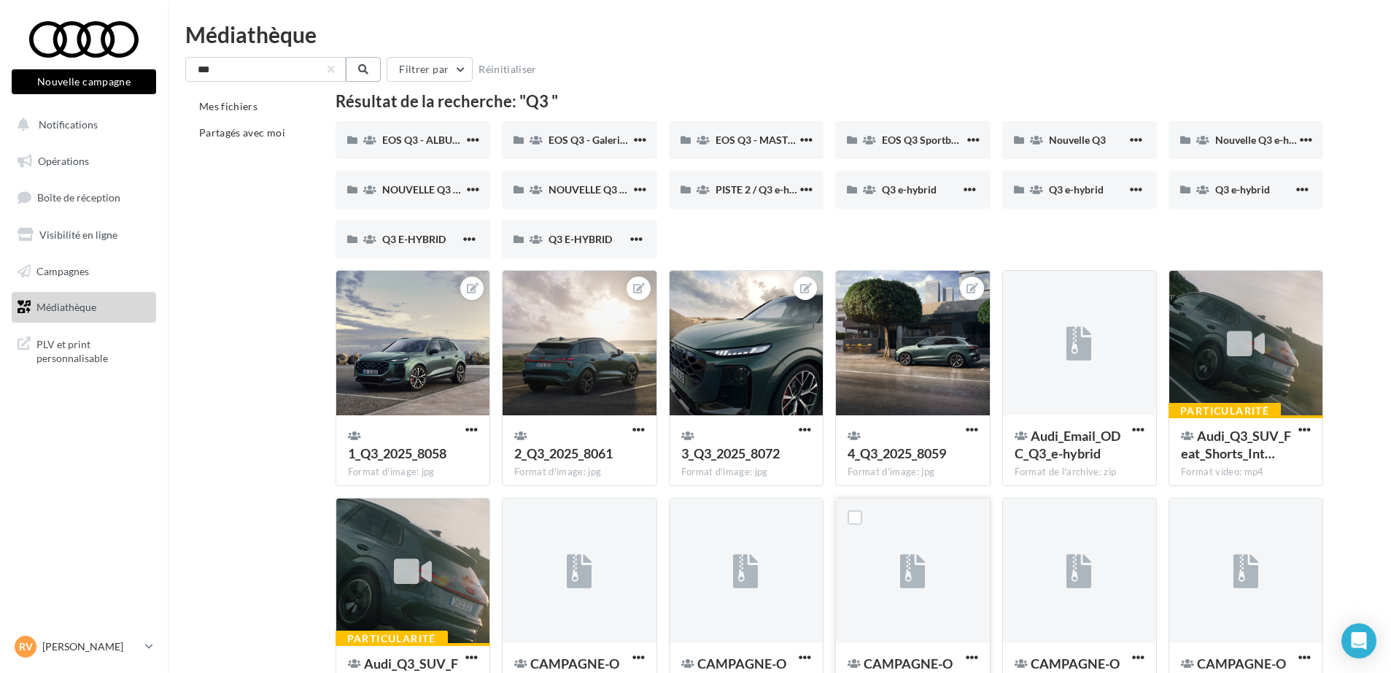
scroll to position [115, 0]
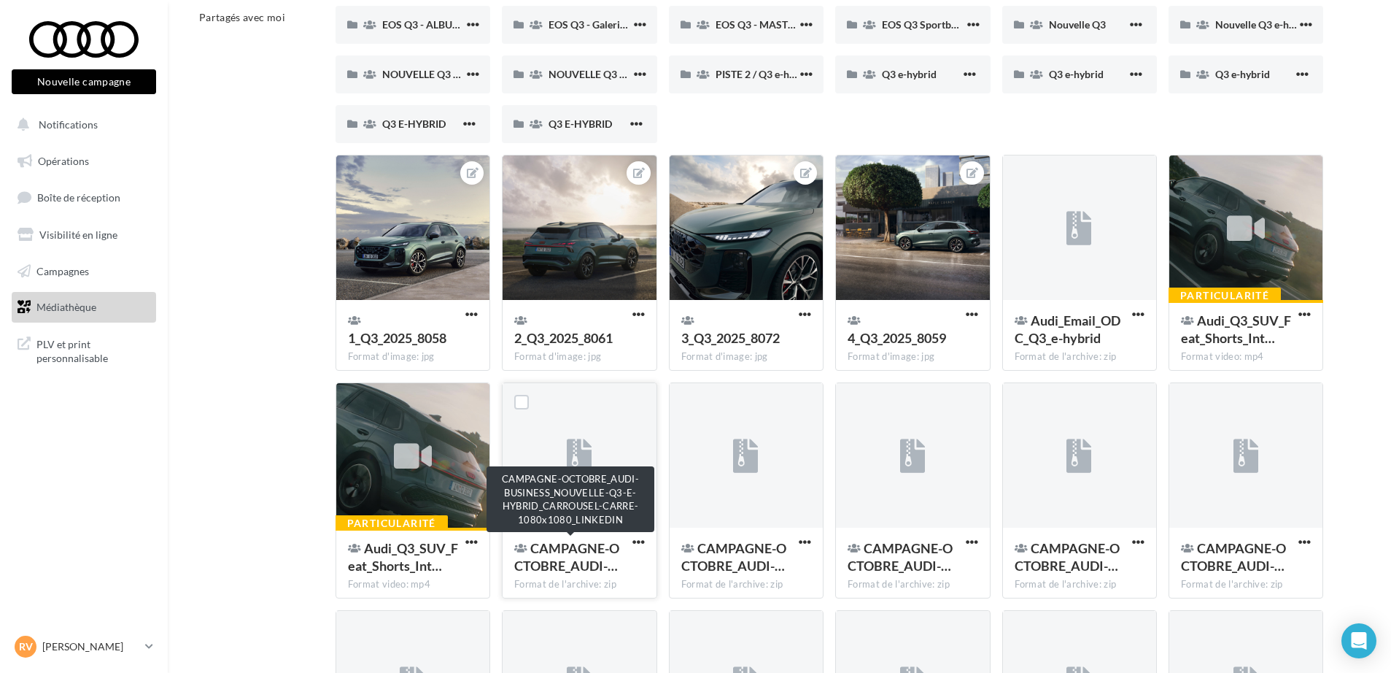
click at [562, 550] on span "CAMPAGNE-OCTOBRE_AUDI-…" at bounding box center [566, 557] width 105 height 34
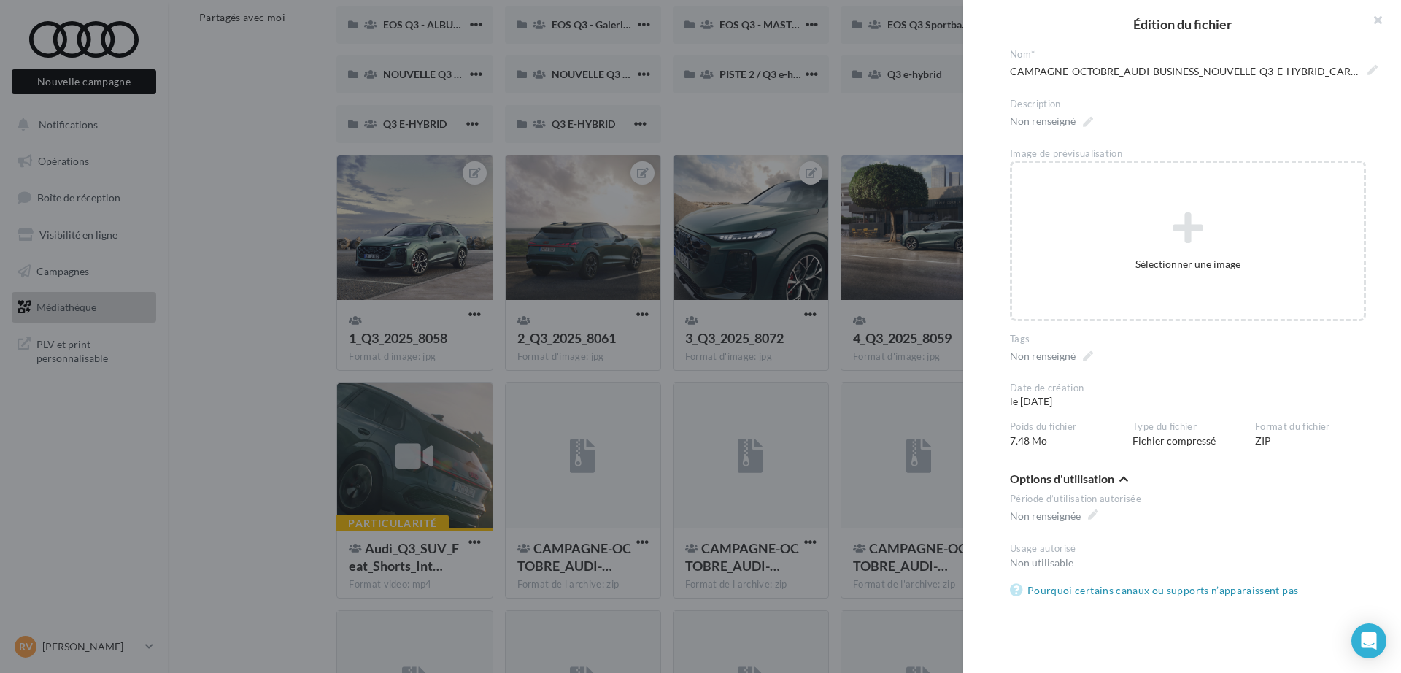
click at [1080, 479] on span "Options d'utilisation" at bounding box center [1062, 479] width 104 height 12
click at [1078, 477] on span "Options d'utilisation" at bounding box center [1062, 479] width 104 height 12
click at [1093, 77] on span "CAMPAGNE-OCTOBRE_AUDI-BUSINESS_NOUVELLE-Q3-E-HYBRID_CARROUSEL-CARRE-1080x1080_L…" at bounding box center [1194, 71] width 368 height 20
click at [0, 0] on textarea "**********" at bounding box center [0, 0] width 0 height 0
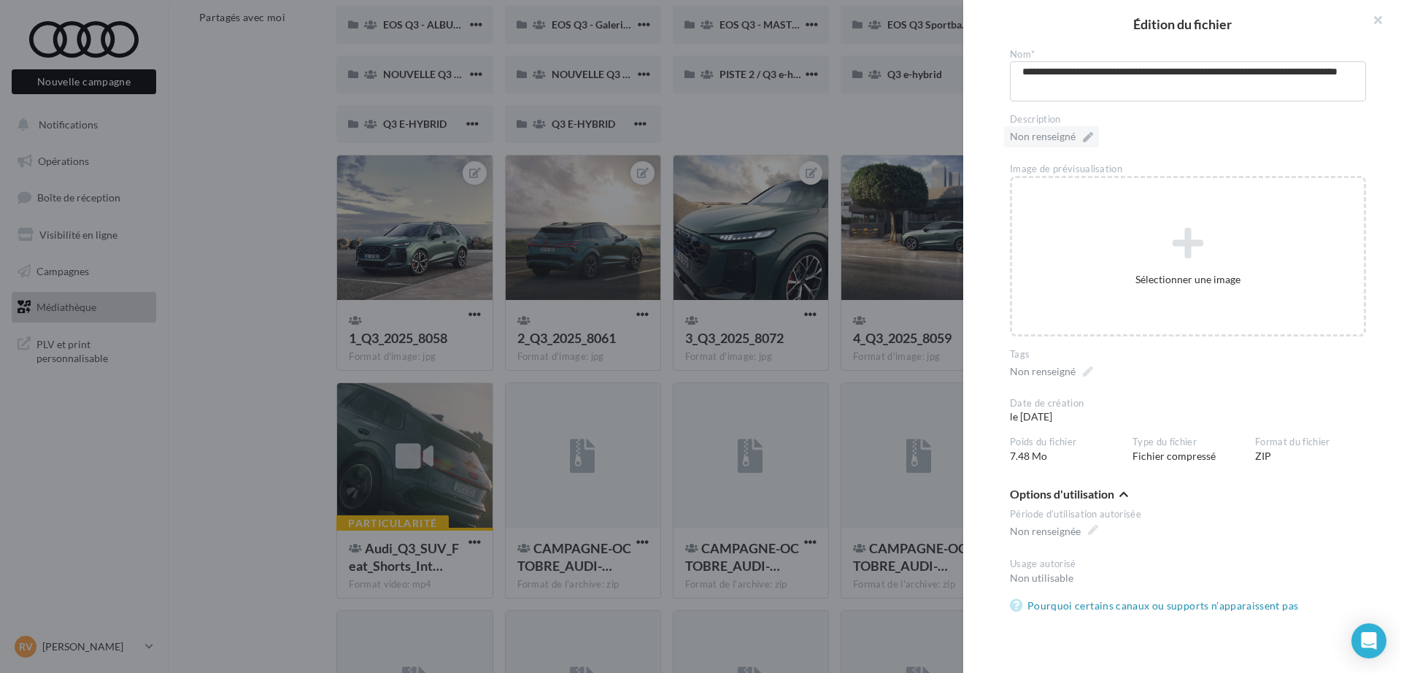
click at [1105, 139] on div "**********" at bounding box center [1188, 255] width 356 height 415
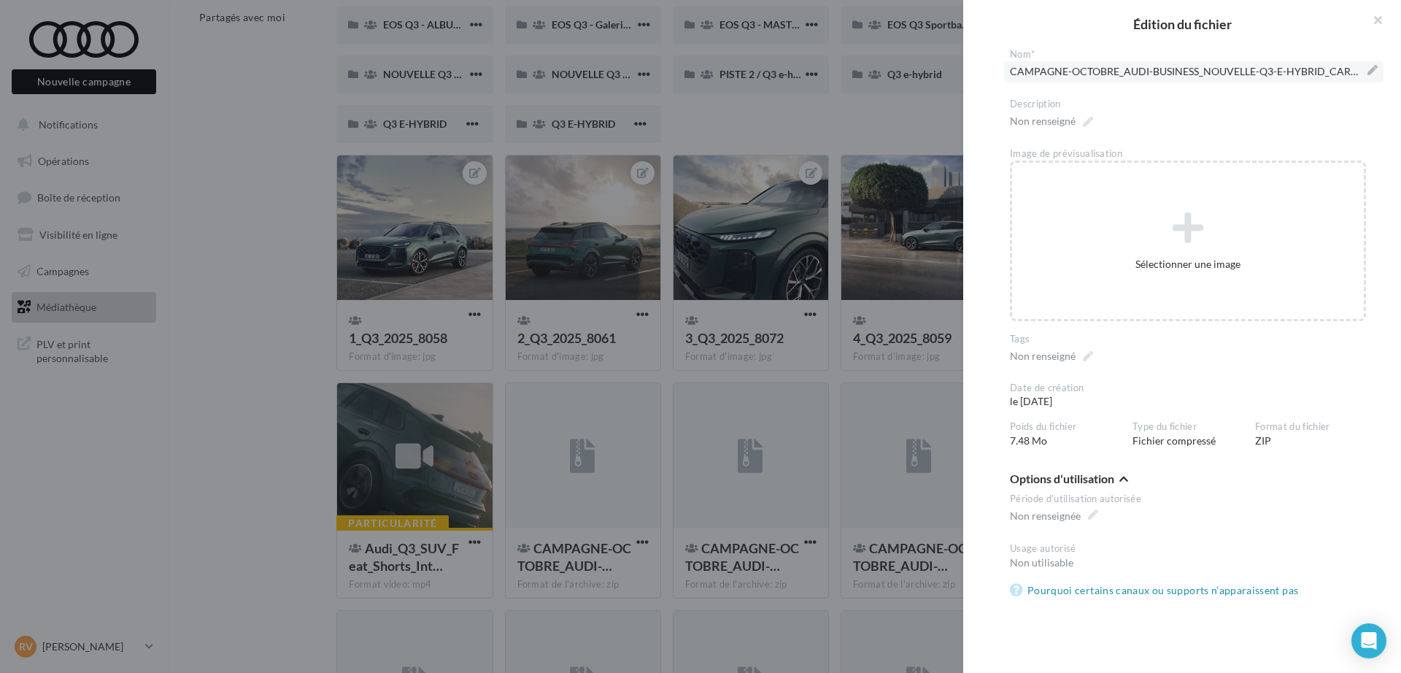
click at [574, 441] on div at bounding box center [700, 336] width 1401 height 673
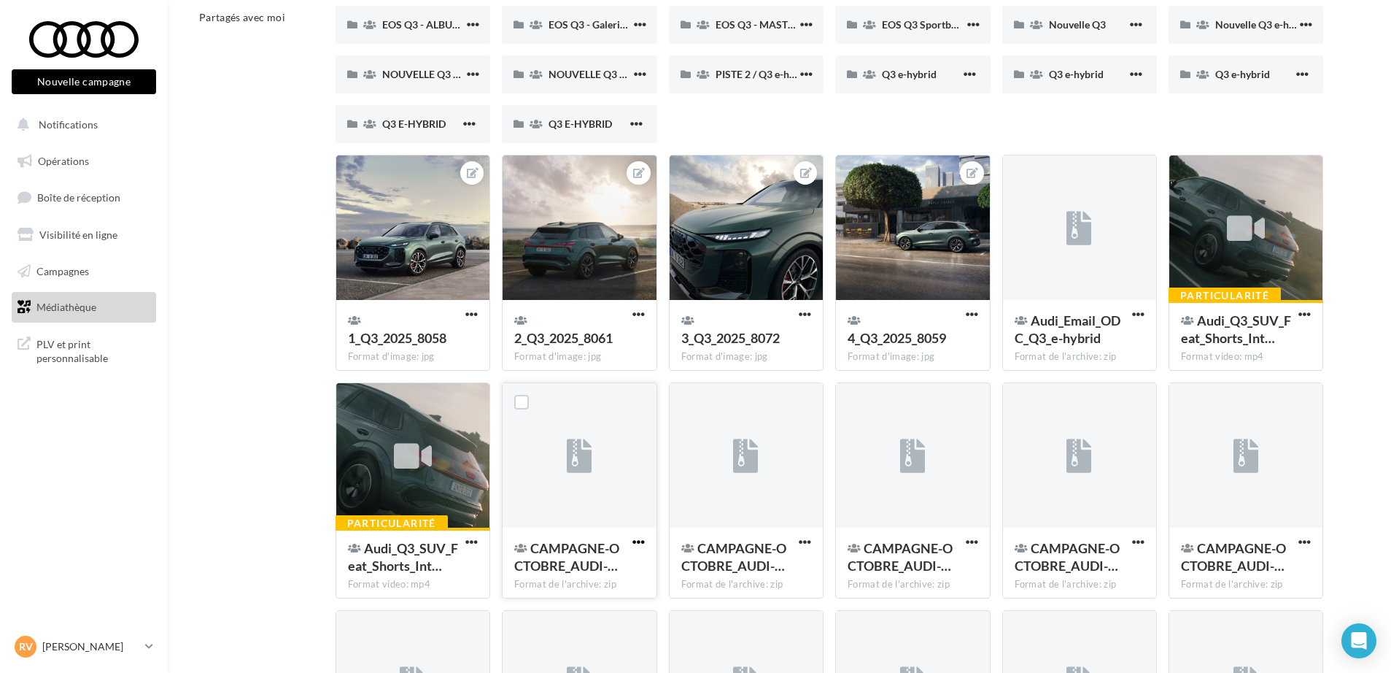
click at [639, 542] on span "button" at bounding box center [639, 542] width 12 height 12
click at [593, 580] on button "Télécharger" at bounding box center [575, 571] width 146 height 38
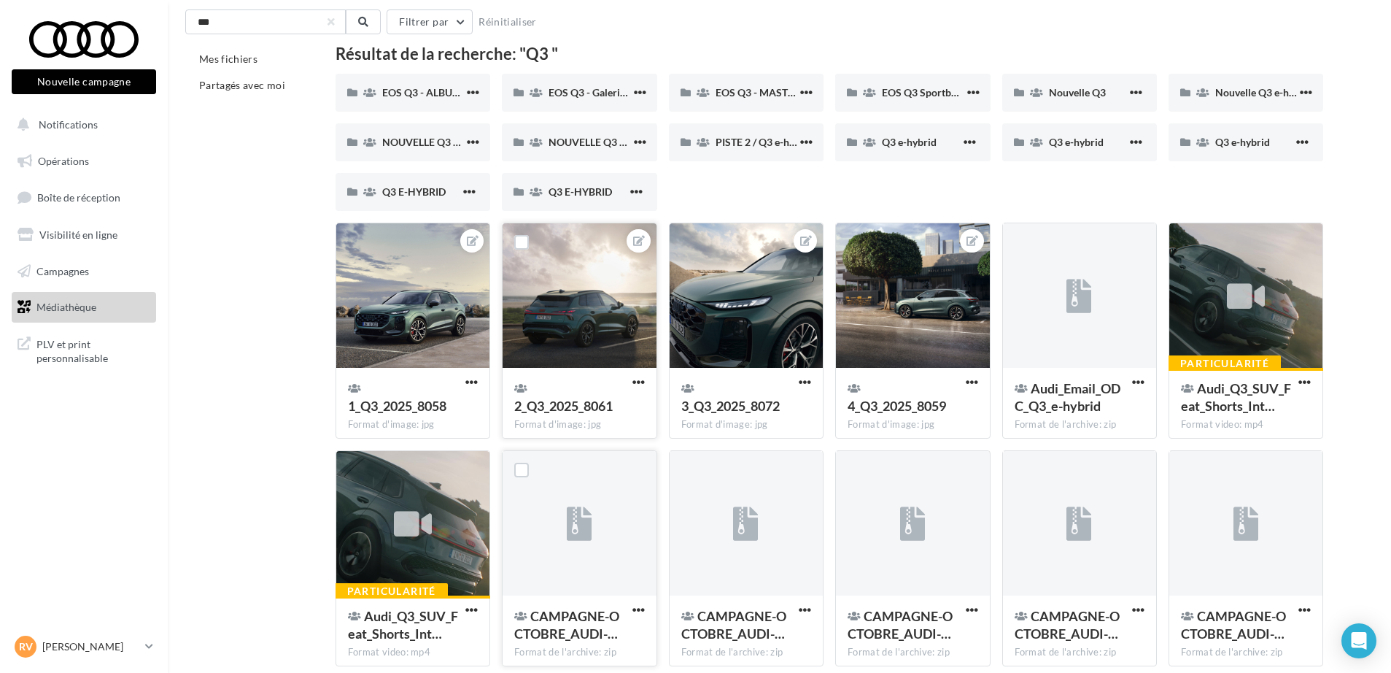
scroll to position [0, 0]
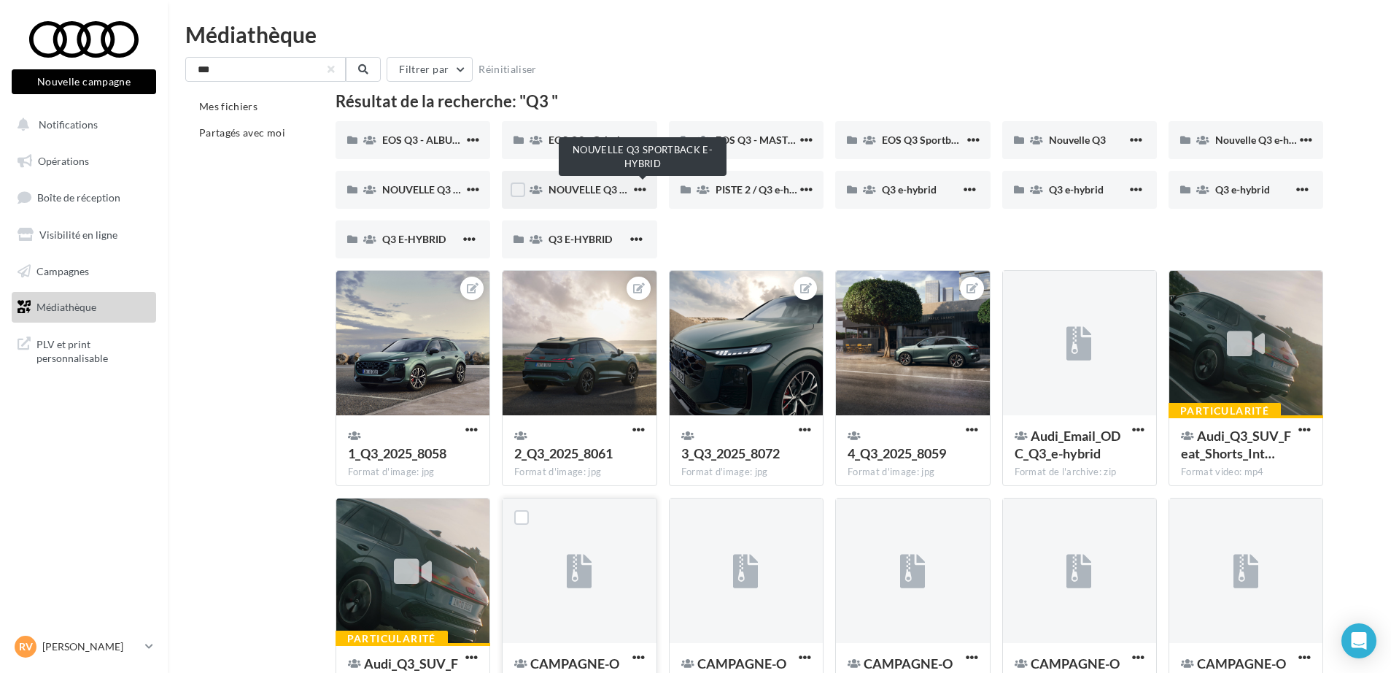
click at [562, 183] on span "NOUVELLE Q3 SPORTBACK E-HYBRID" at bounding box center [639, 189] width 181 height 12
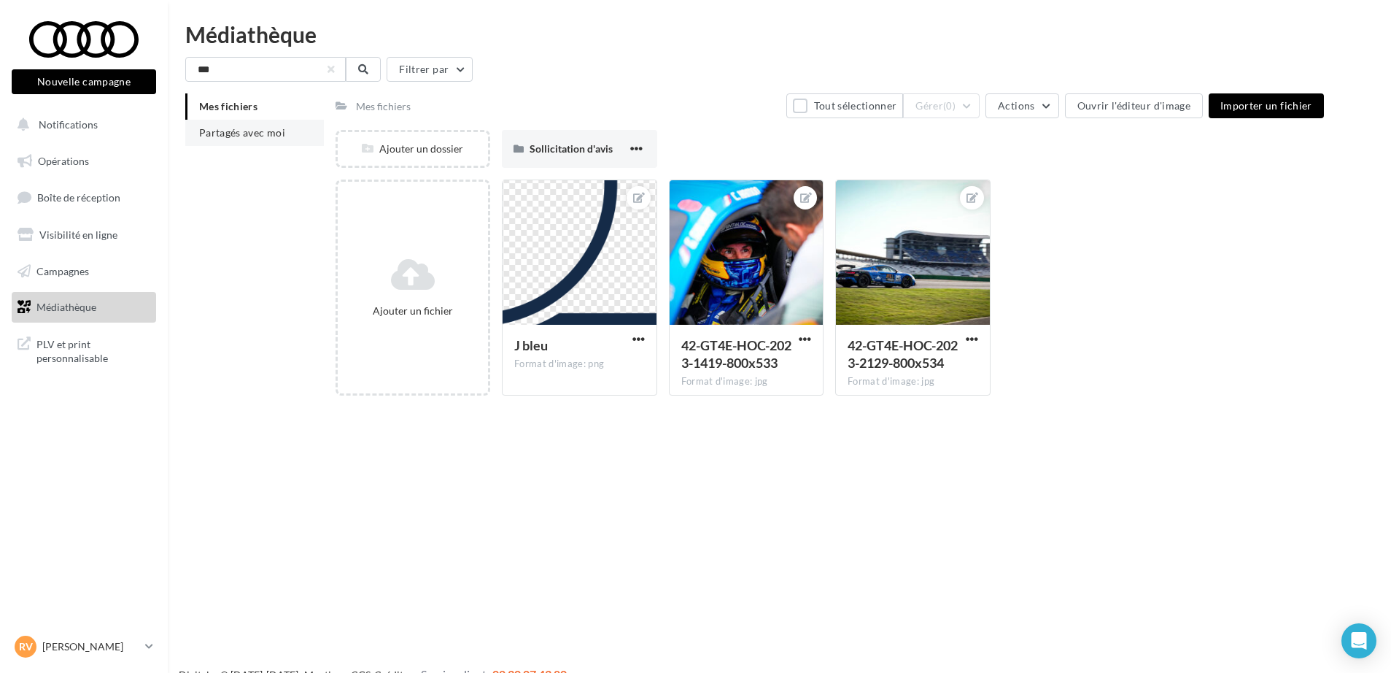
click at [262, 139] on li "Partagés avec moi" at bounding box center [254, 133] width 139 height 26
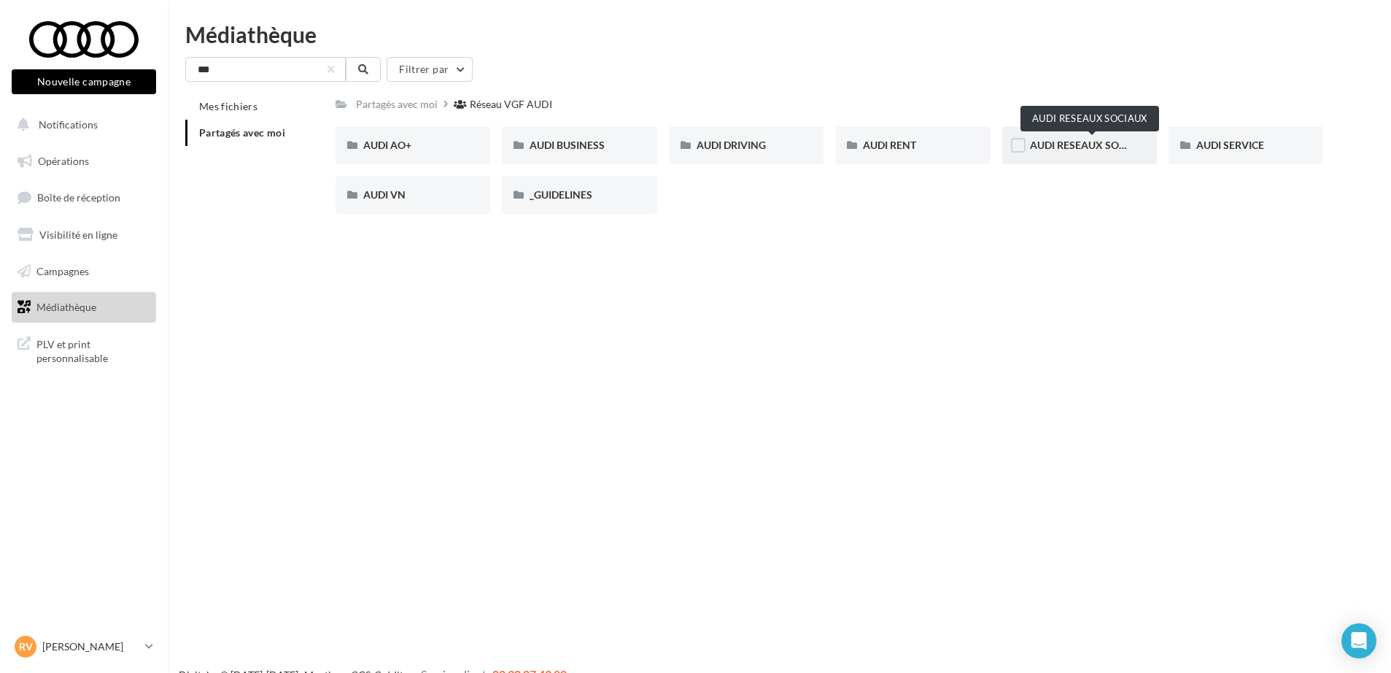
click at [1085, 144] on span "AUDI RESEAUX SOCIAUX" at bounding box center [1090, 145] width 120 height 12
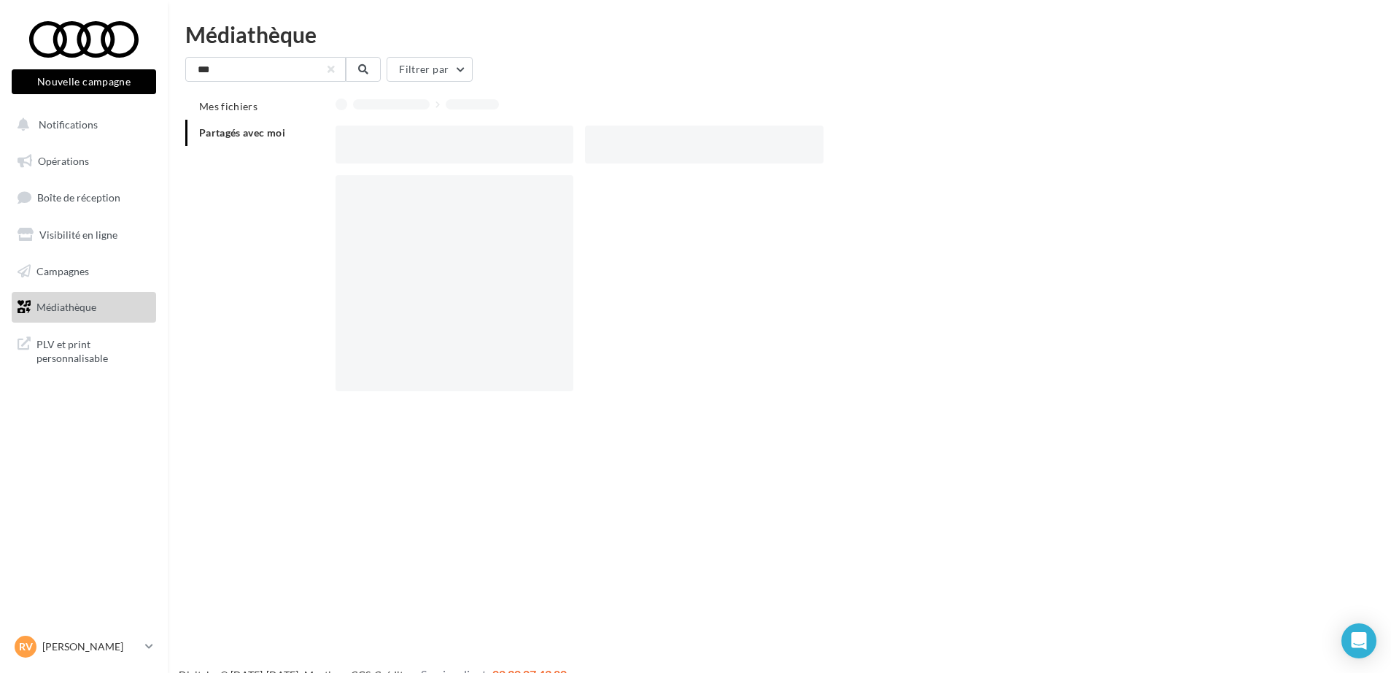
click at [1085, 144] on div at bounding box center [836, 144] width 1000 height 38
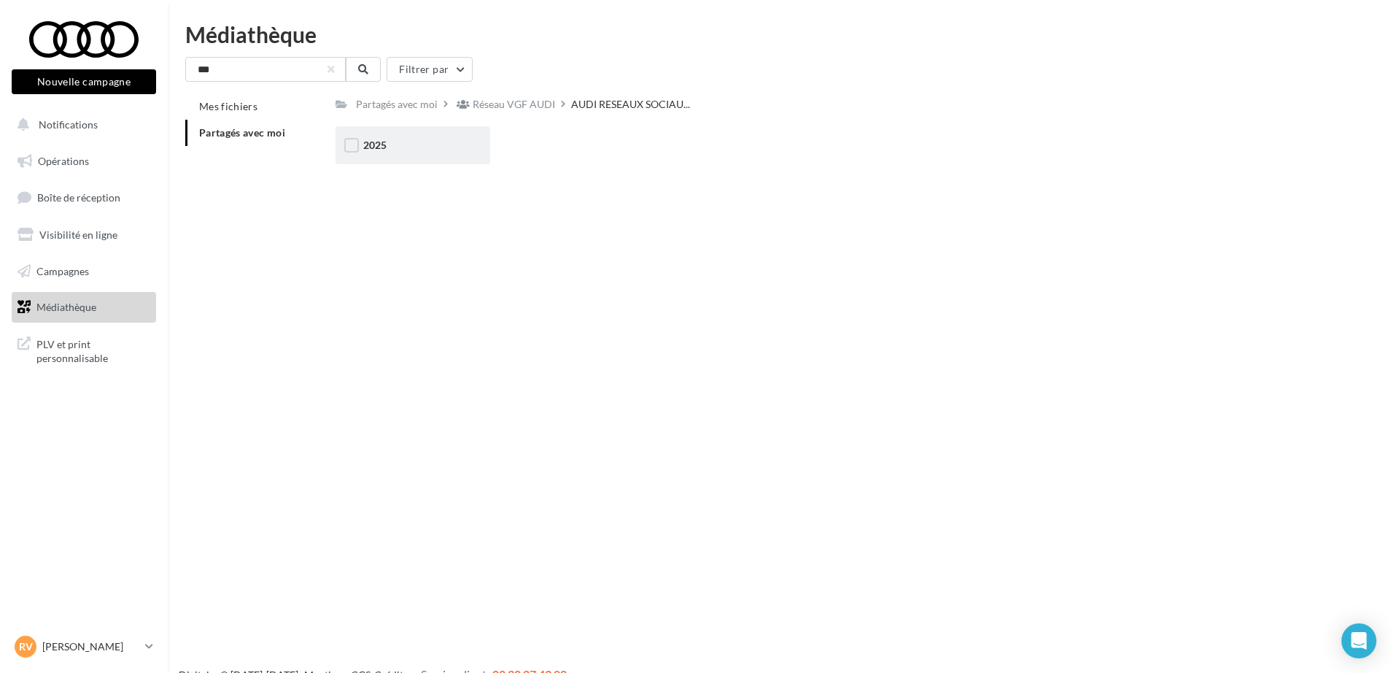
click at [366, 136] on div "2025" at bounding box center [413, 145] width 155 height 38
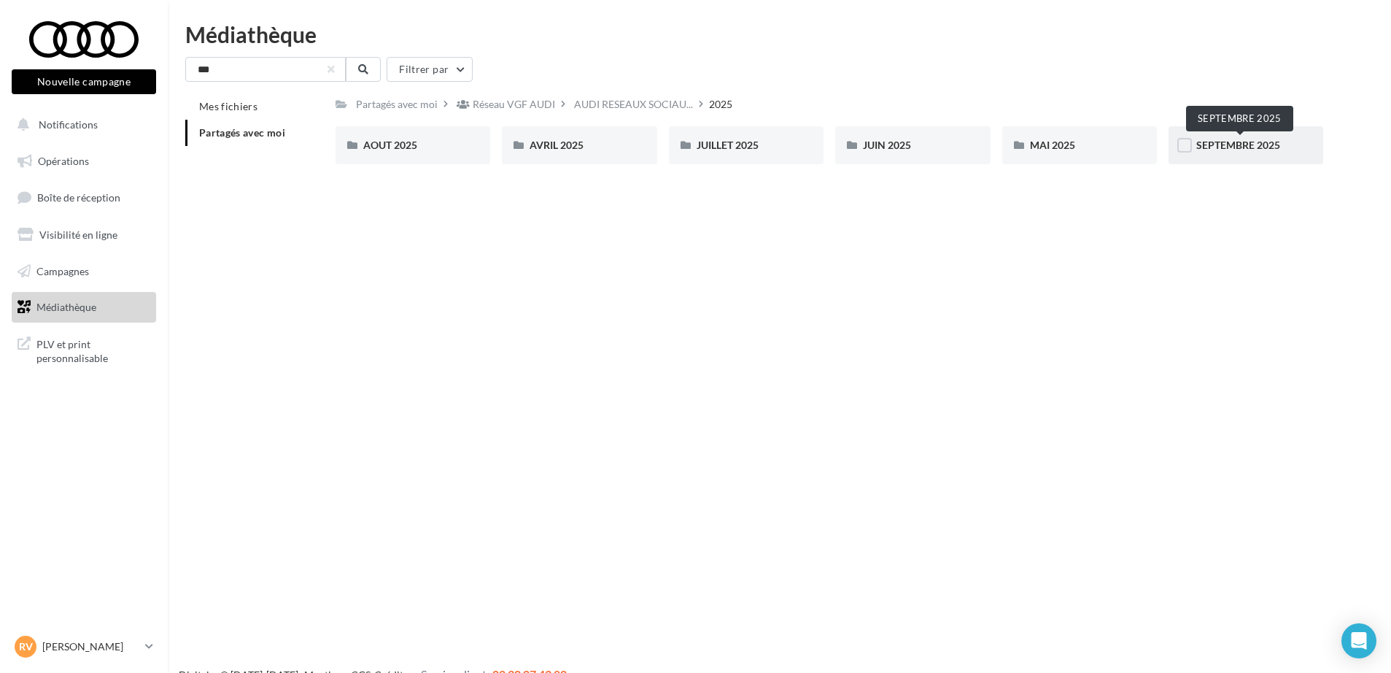
click at [1237, 148] on span "SEPTEMBRE 2025" at bounding box center [1239, 145] width 84 height 12
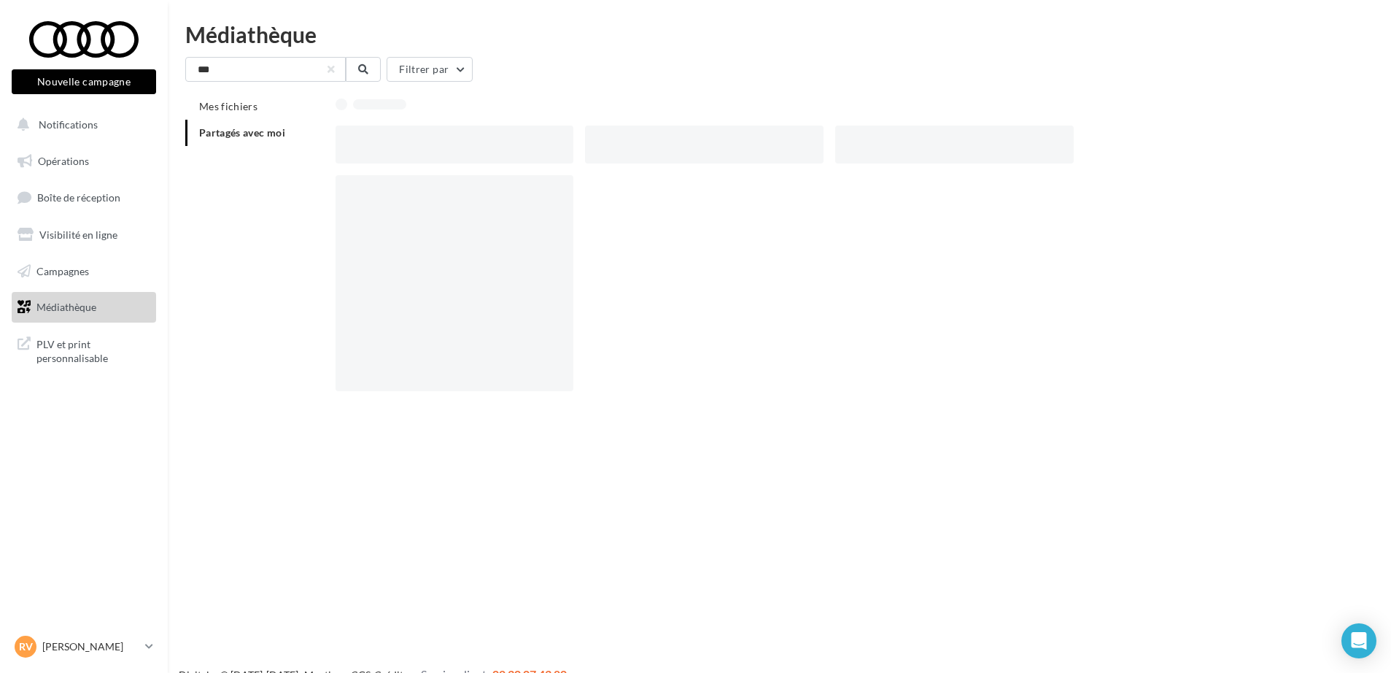
click at [1237, 148] on div at bounding box center [836, 144] width 1000 height 38
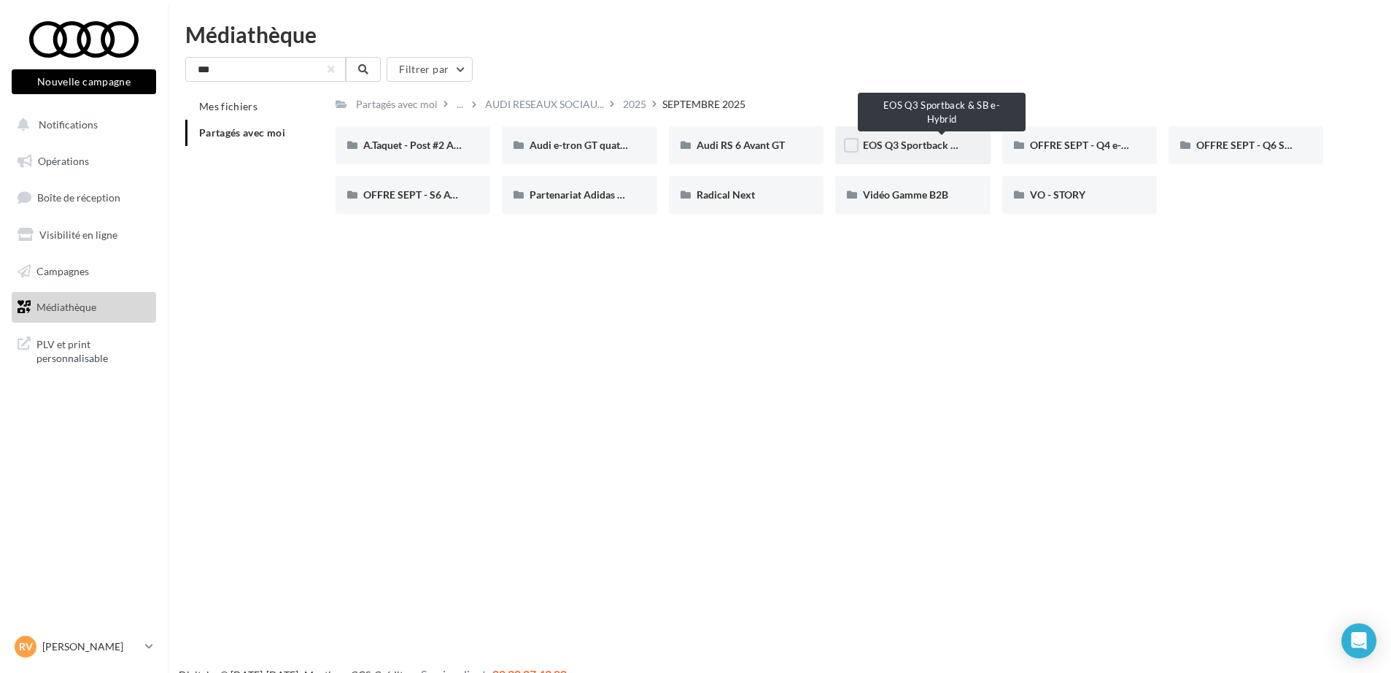
click at [912, 149] on span "EOS Q3 Sportback & SB e-Hybrid" at bounding box center [939, 145] width 152 height 12
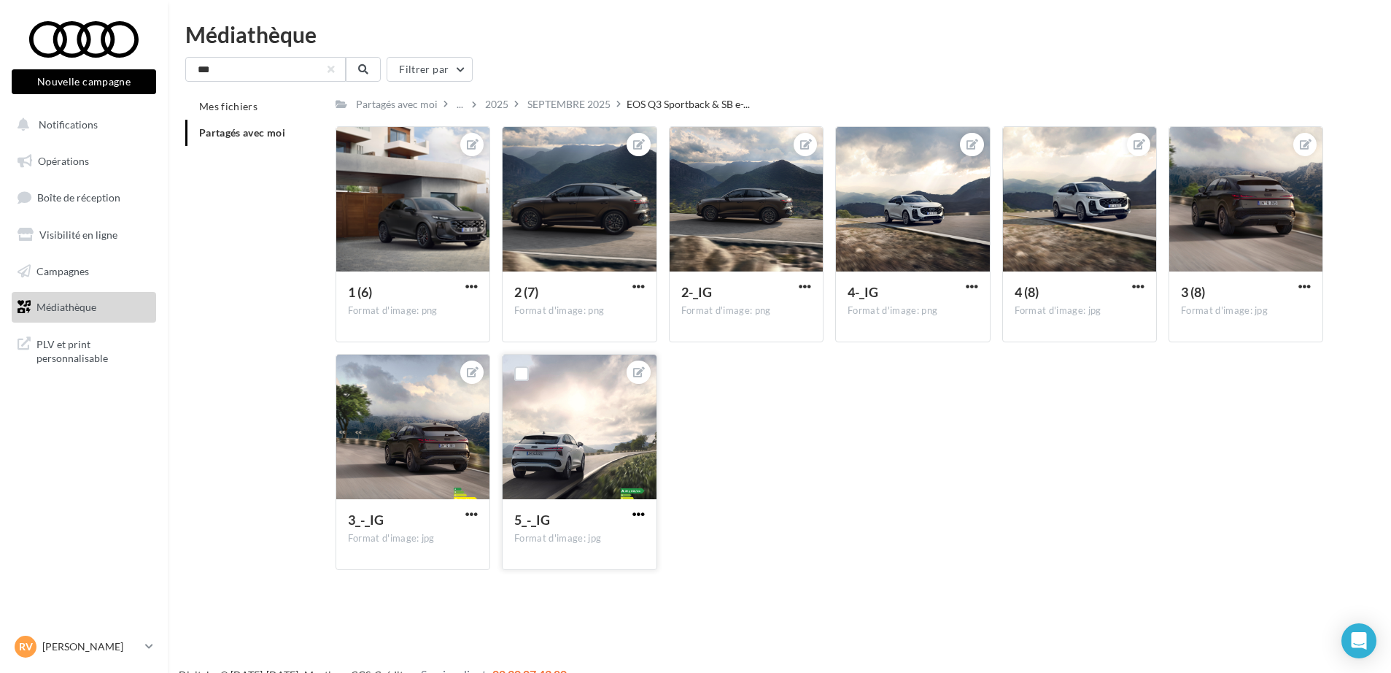
click at [633, 513] on span "button" at bounding box center [639, 514] width 12 height 12
click at [576, 577] on button "Télécharger" at bounding box center [571, 581] width 154 height 38
click at [1135, 284] on span "button" at bounding box center [1138, 286] width 12 height 12
click at [1045, 349] on button "Télécharger" at bounding box center [1071, 353] width 154 height 38
